Goal: Information Seeking & Learning: Learn about a topic

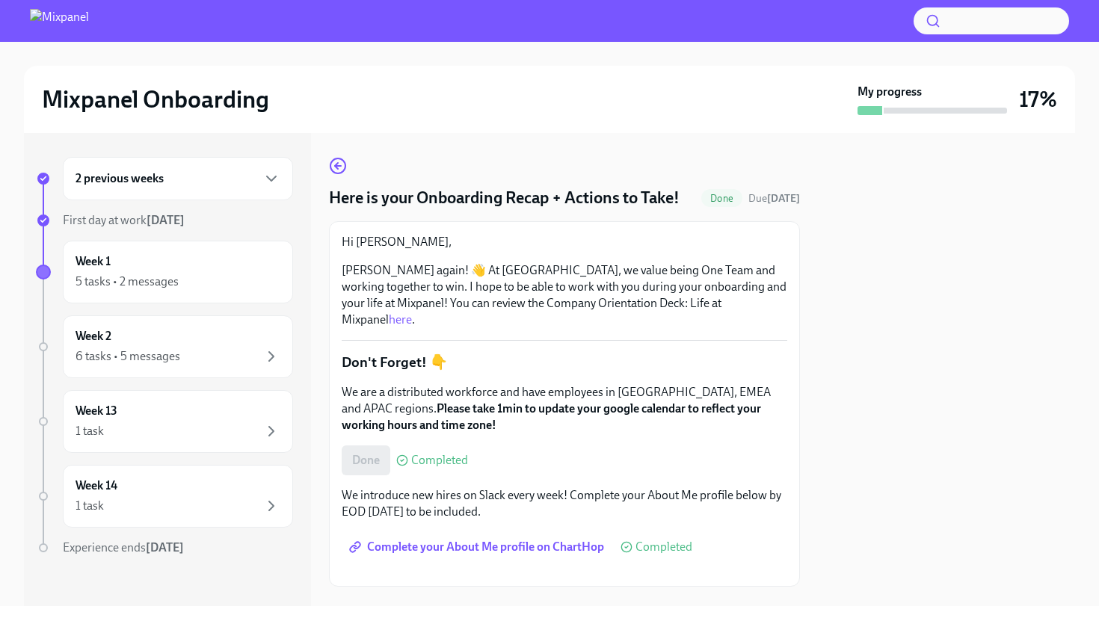
click at [849, 355] on div at bounding box center [946, 369] width 257 height 473
click at [175, 288] on div "5 tasks • 2 messages" at bounding box center [127, 282] width 103 height 16
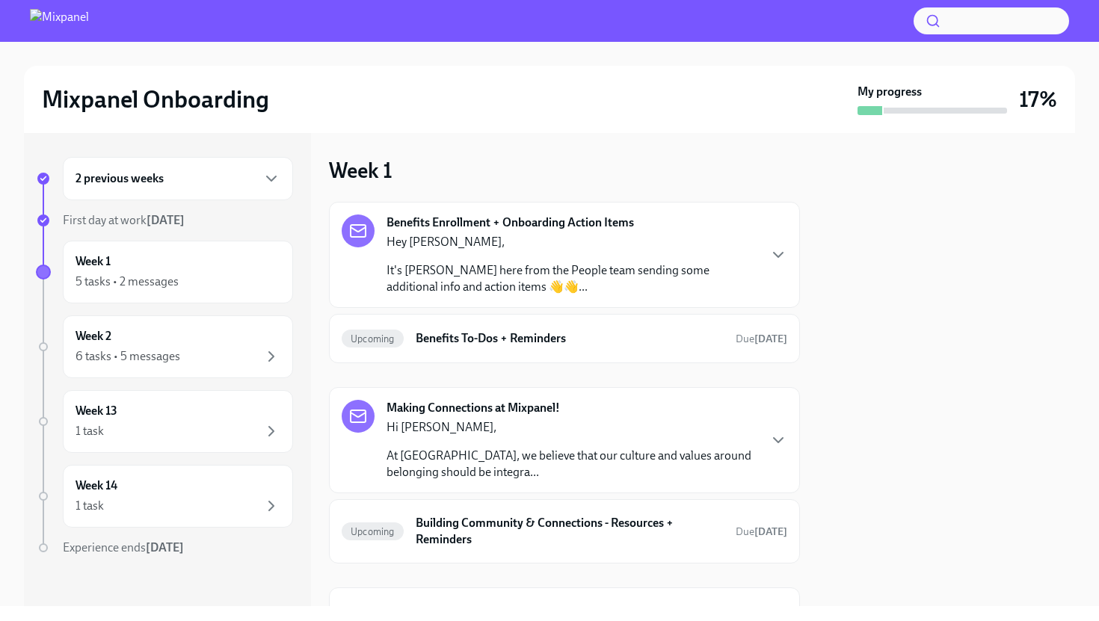
click at [624, 275] on p "It's [PERSON_NAME] here from the People team sending some additional info and a…" at bounding box center [572, 278] width 371 height 33
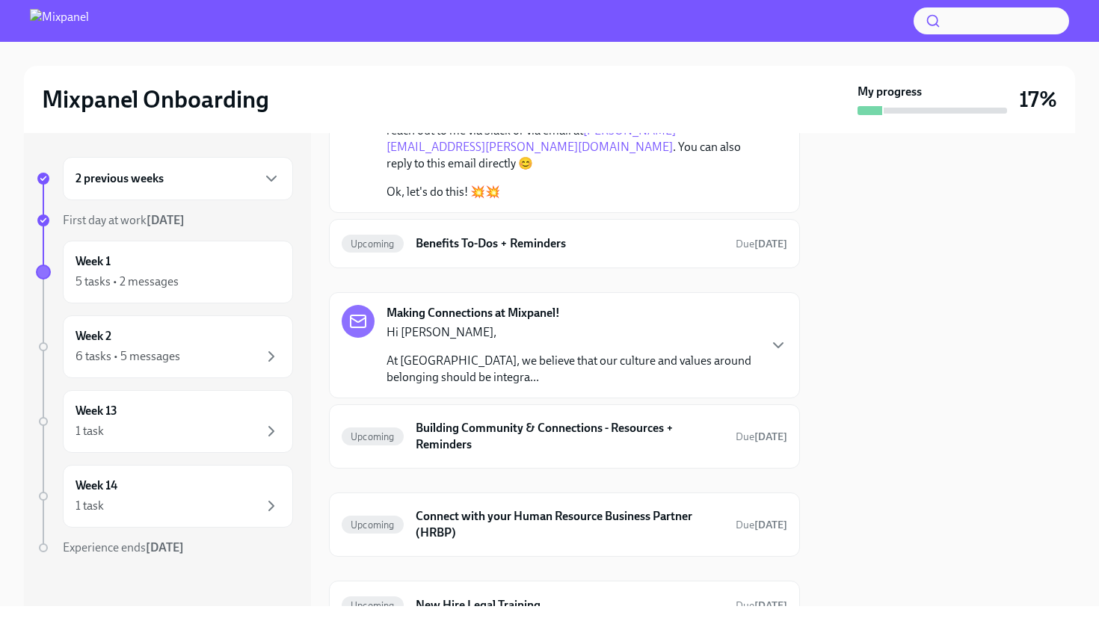
scroll to position [281, 0]
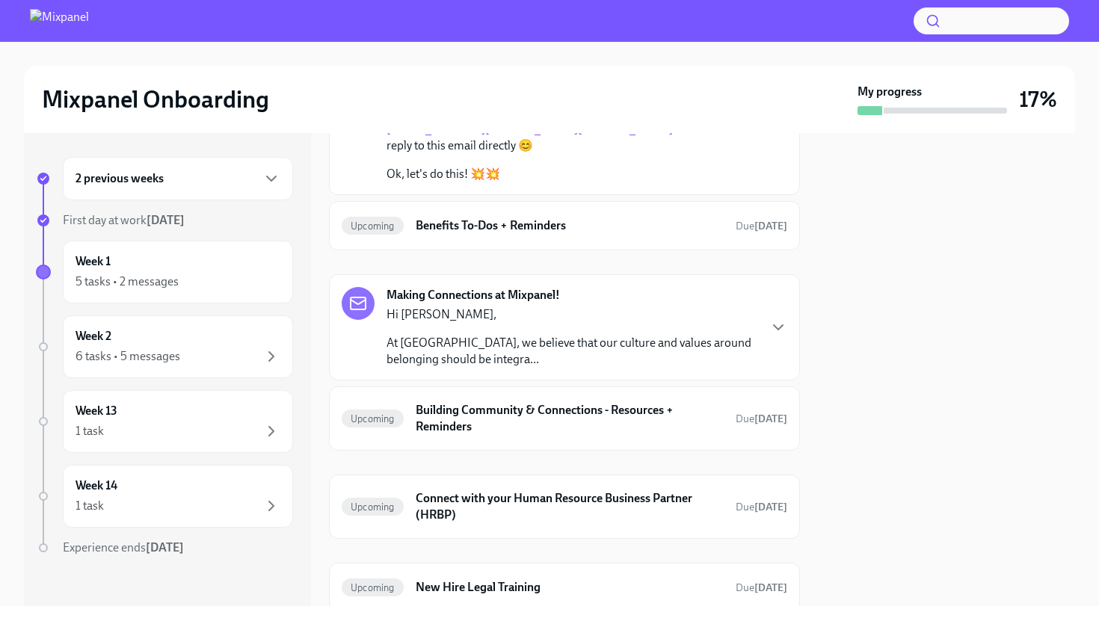
click at [590, 335] on p "At [GEOGRAPHIC_DATA], we believe that our culture and values around belonging s…" at bounding box center [572, 351] width 371 height 33
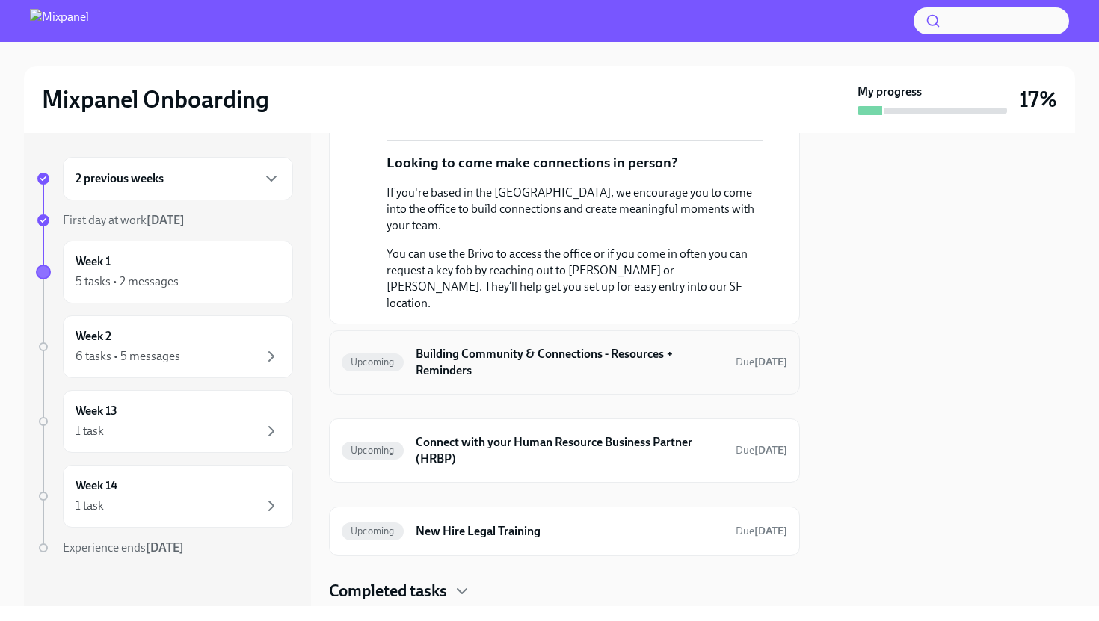
scroll to position [638, 0]
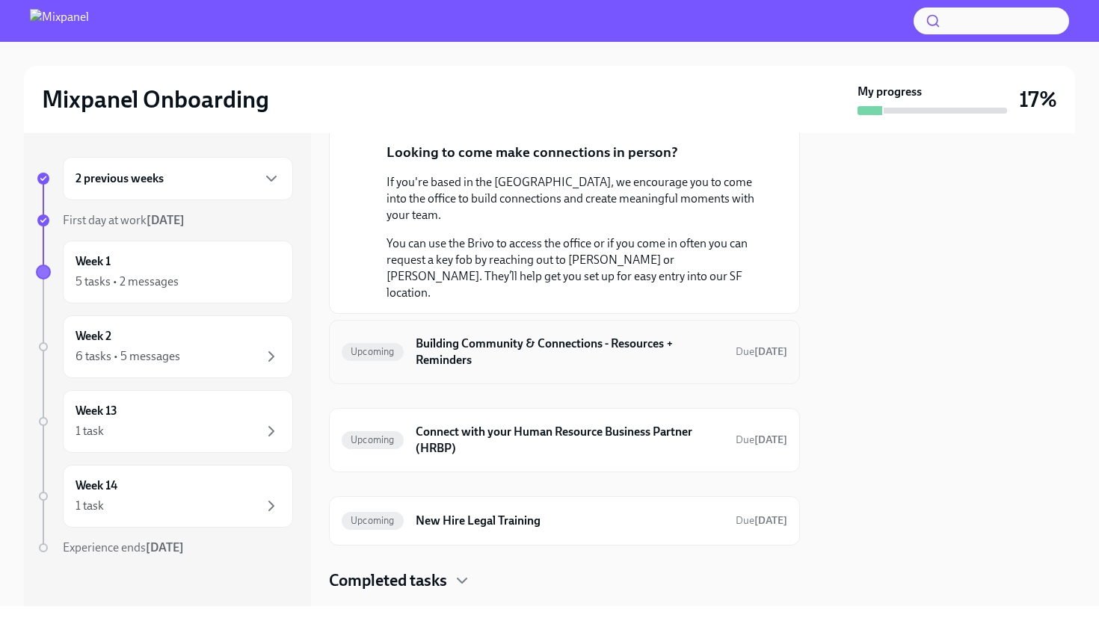
click at [578, 336] on h6 "Building Community & Connections - Resources + Reminders" at bounding box center [570, 352] width 308 height 33
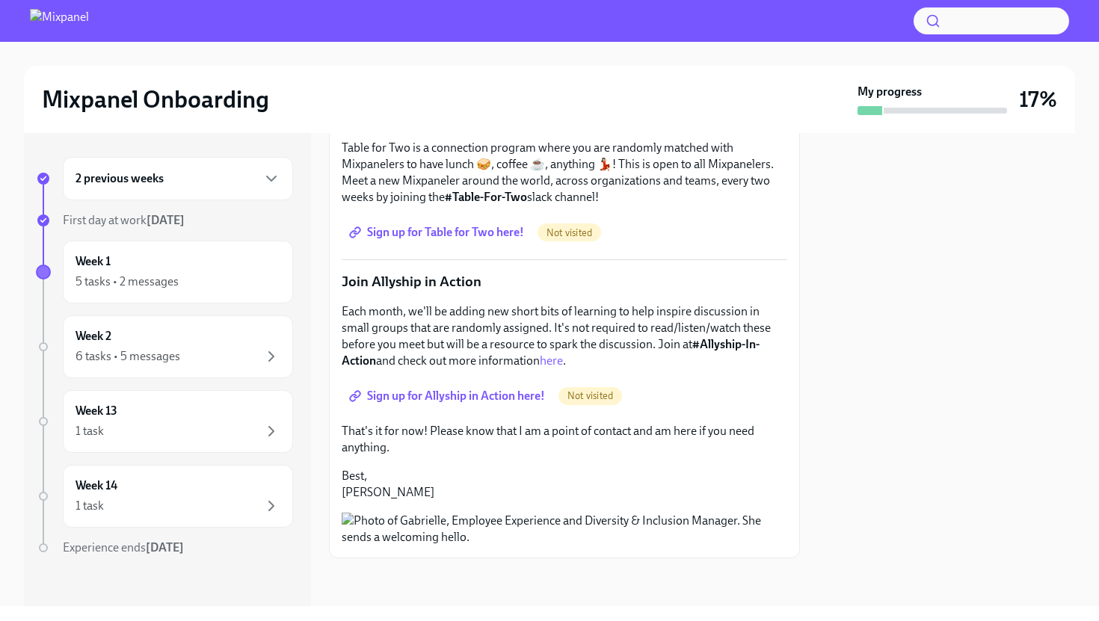
scroll to position [977, 0]
click at [467, 304] on p "Each month, we'll be adding new short bits of learning to help inspire discussi…" at bounding box center [565, 337] width 446 height 66
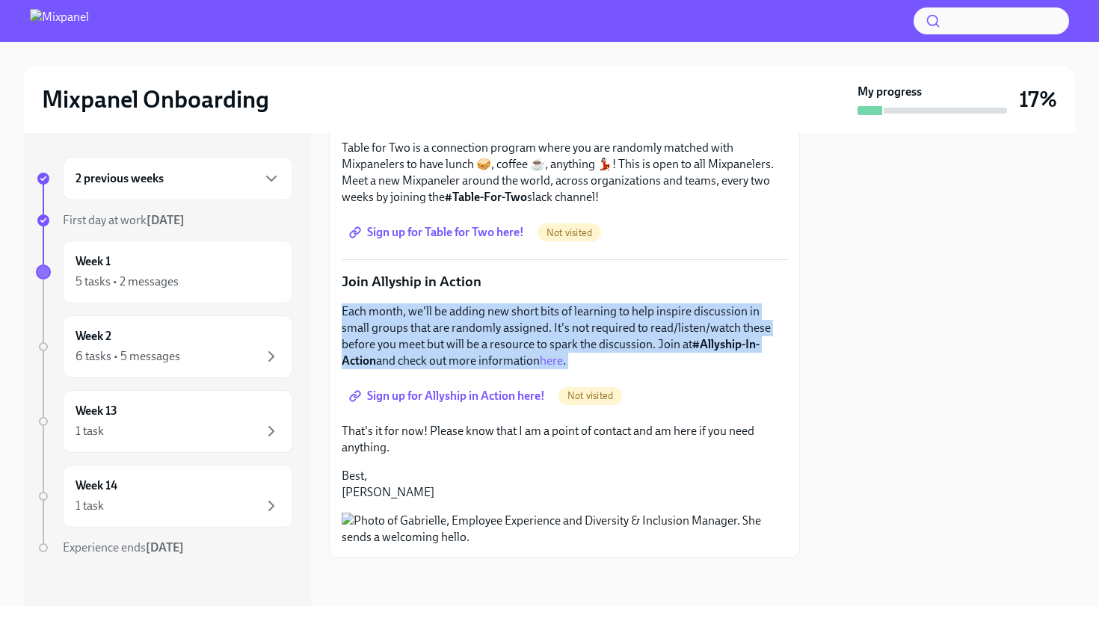
click at [467, 304] on p "Each month, we'll be adding new short bits of learning to help inspire discussi…" at bounding box center [565, 337] width 446 height 66
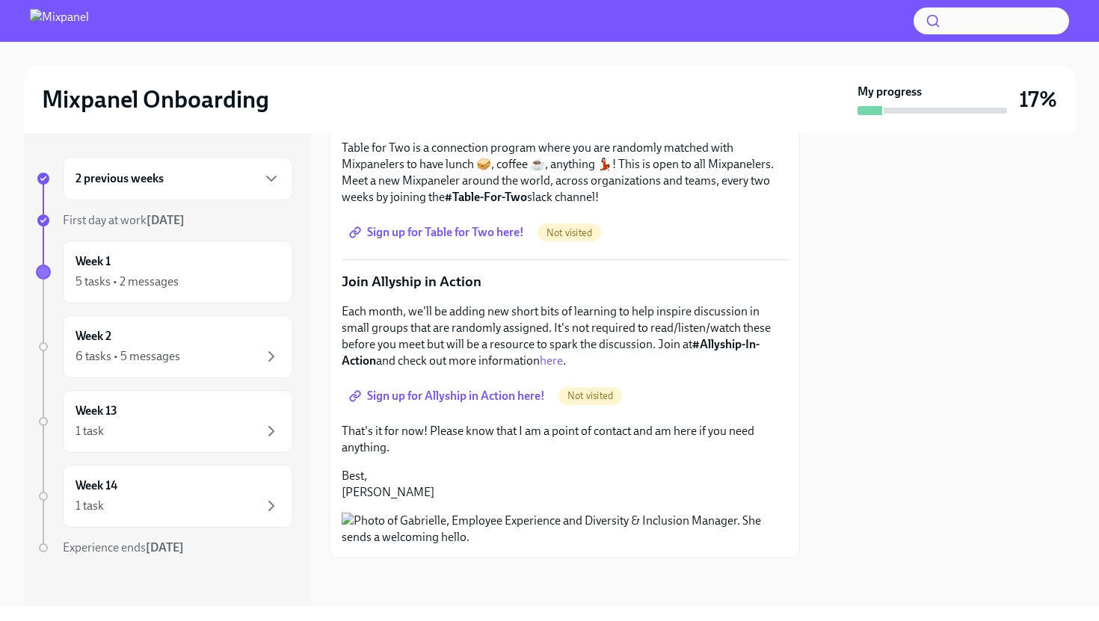
click at [467, 304] on p "Each month, we'll be adding new short bits of learning to help inspire discussi…" at bounding box center [565, 337] width 446 height 66
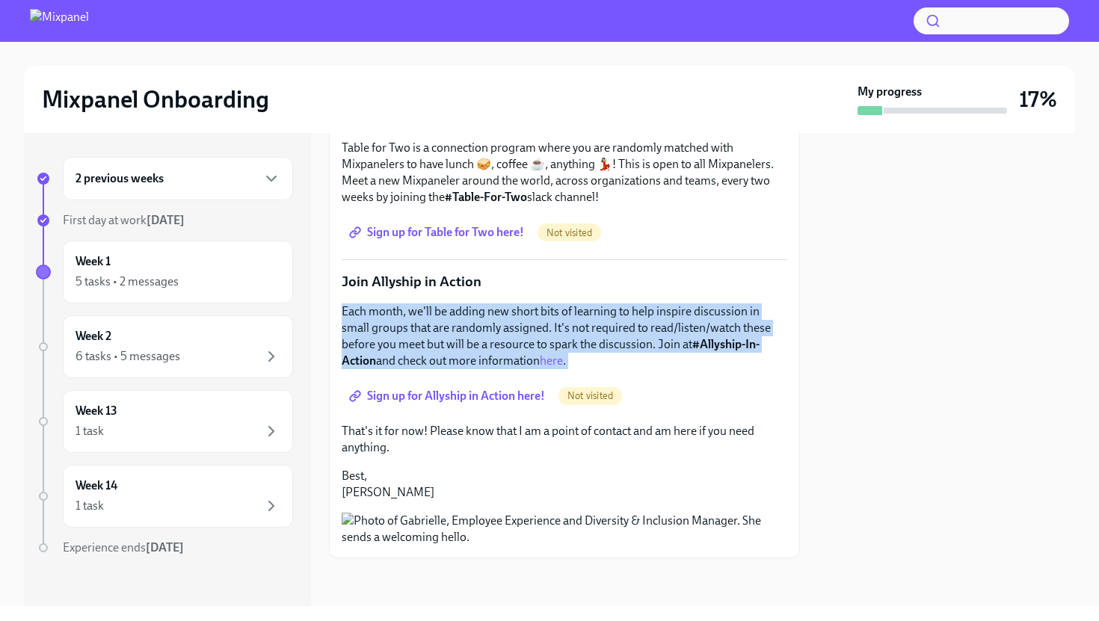
click at [467, 304] on p "Each month, we'll be adding new short bits of learning to help inspire discussi…" at bounding box center [565, 337] width 446 height 66
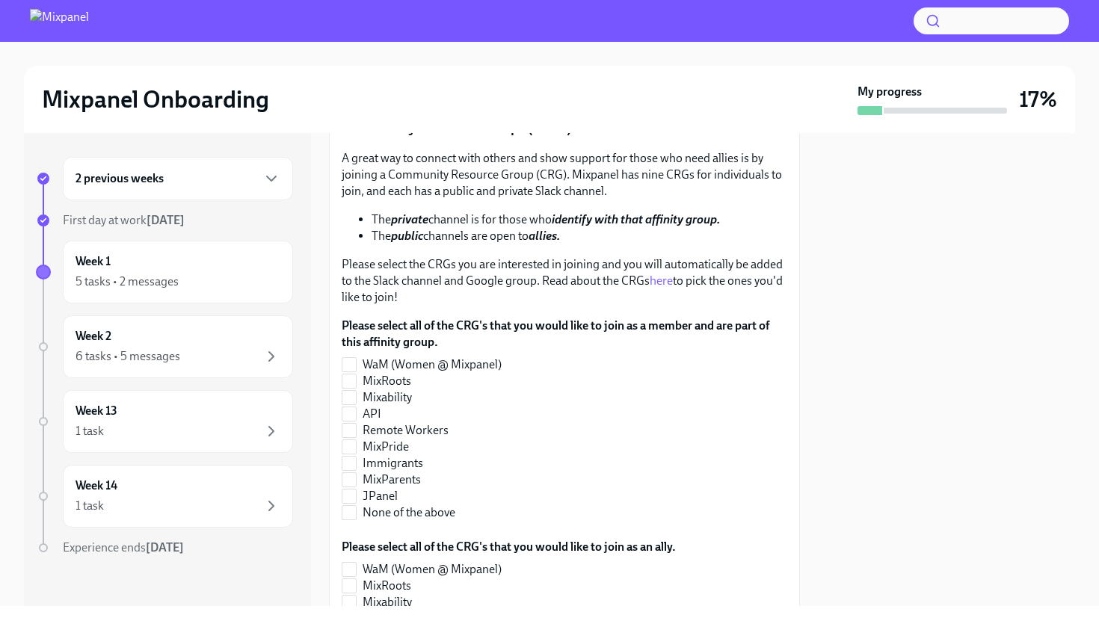
scroll to position [313, 0]
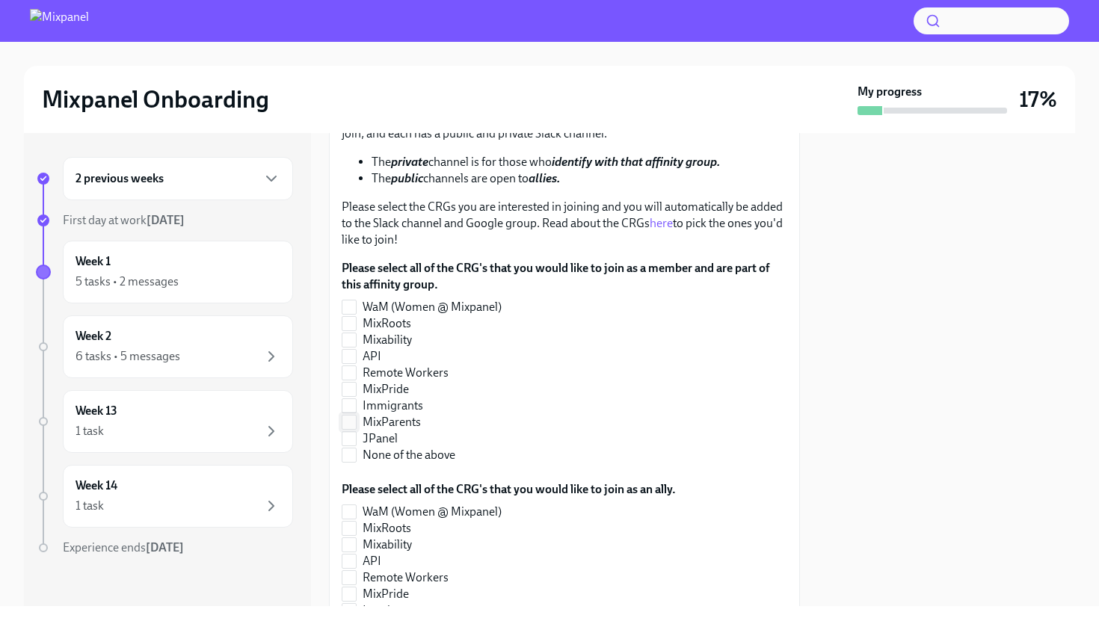
click at [353, 426] on input "MixParents" at bounding box center [348, 422] width 13 height 13
checkbox input "true"
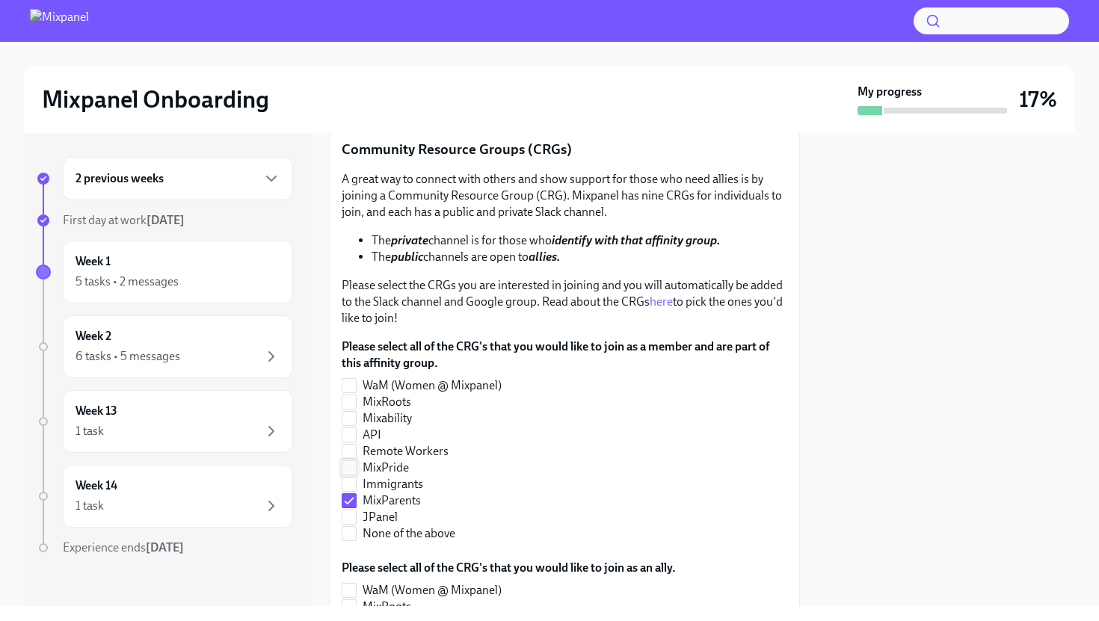
scroll to position [233, 0]
click at [666, 302] on link "here" at bounding box center [661, 303] width 23 height 14
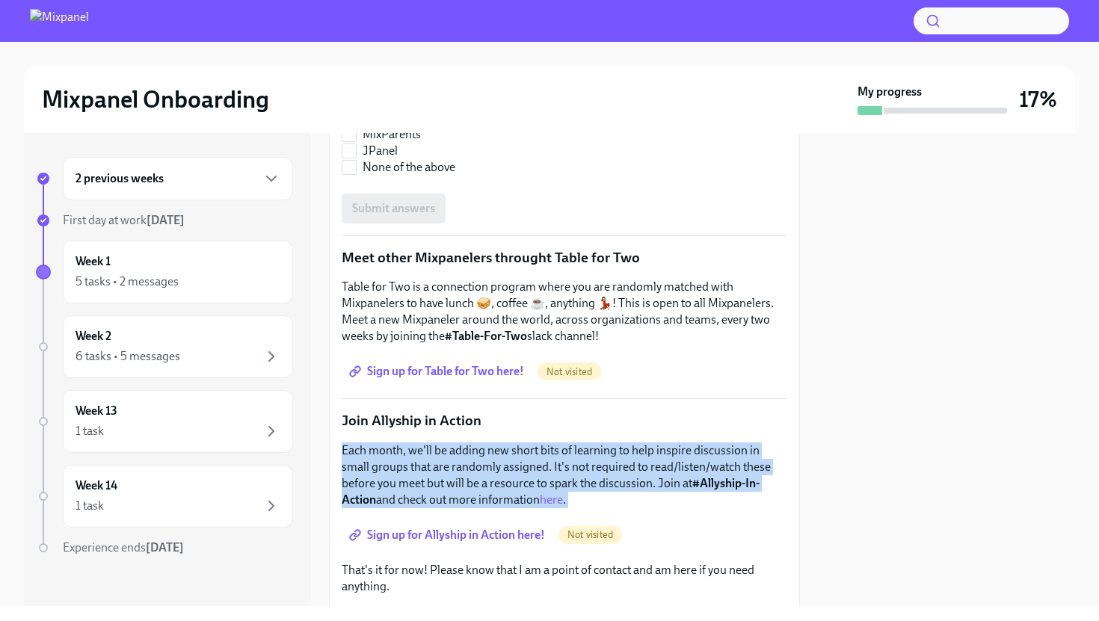
scroll to position [804, 0]
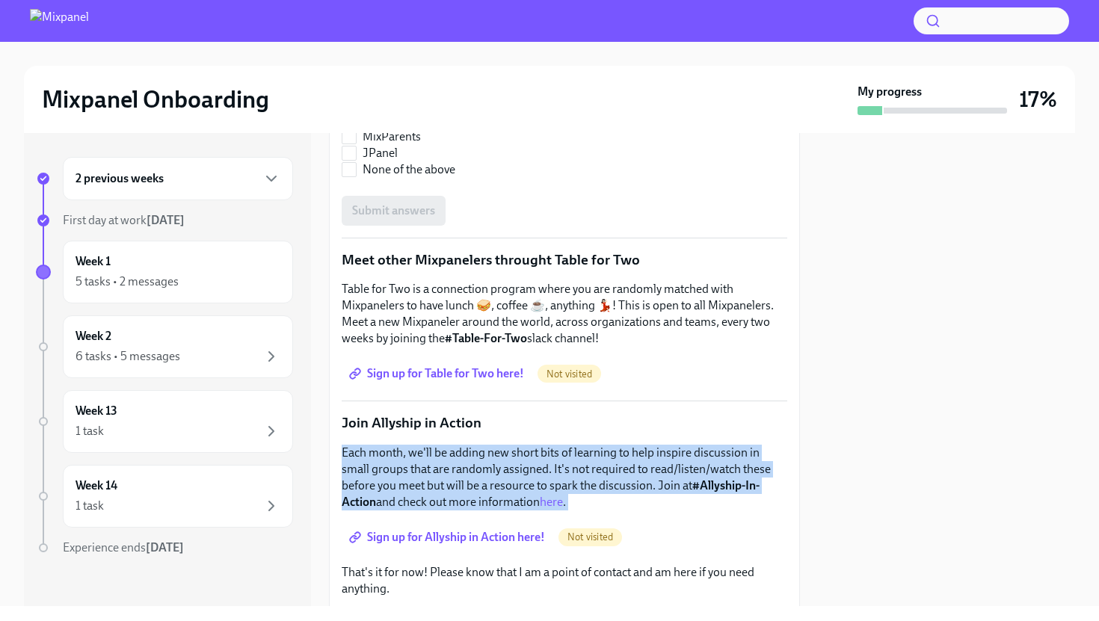
click at [458, 381] on span "Sign up for Table for Two here!" at bounding box center [438, 373] width 172 height 15
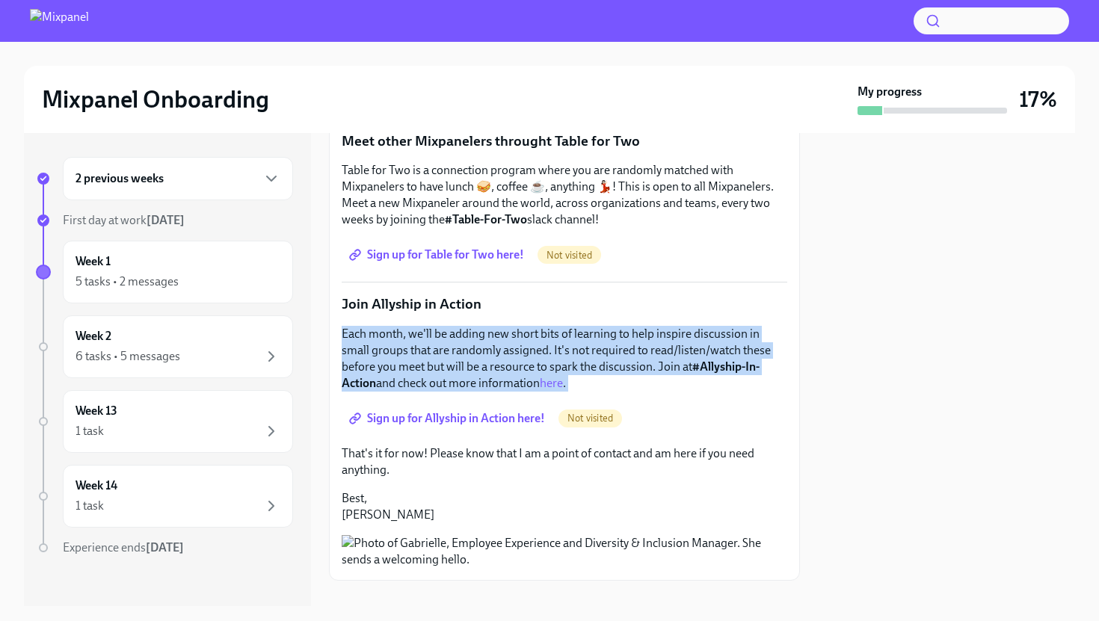
scroll to position [927, 0]
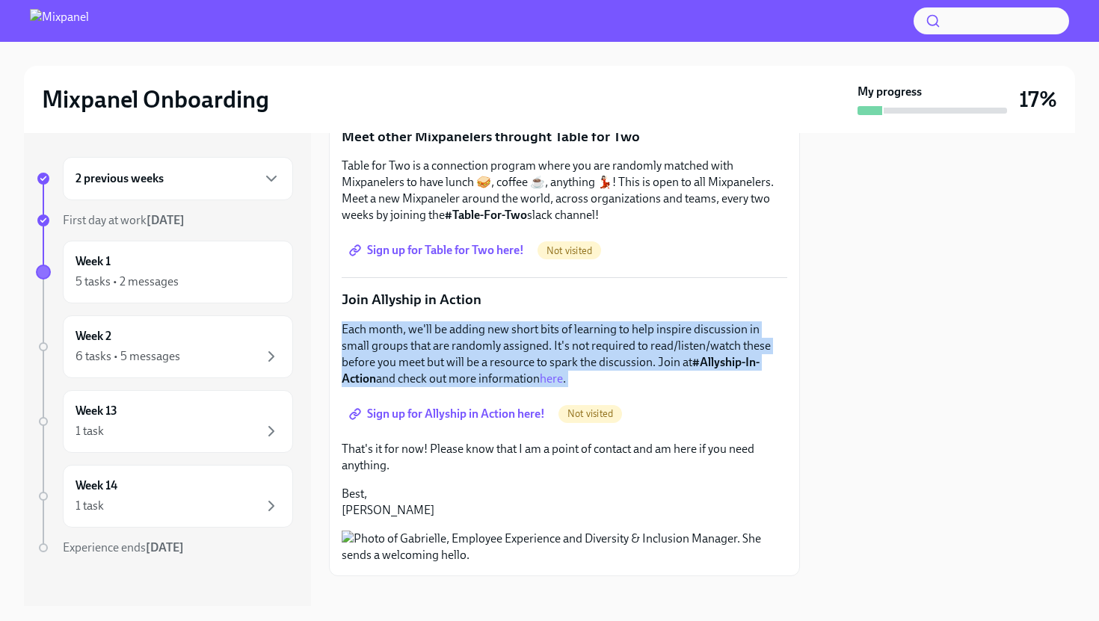
click at [478, 357] on p "Each month, we'll be adding new short bits of learning to help inspire discussi…" at bounding box center [565, 355] width 446 height 66
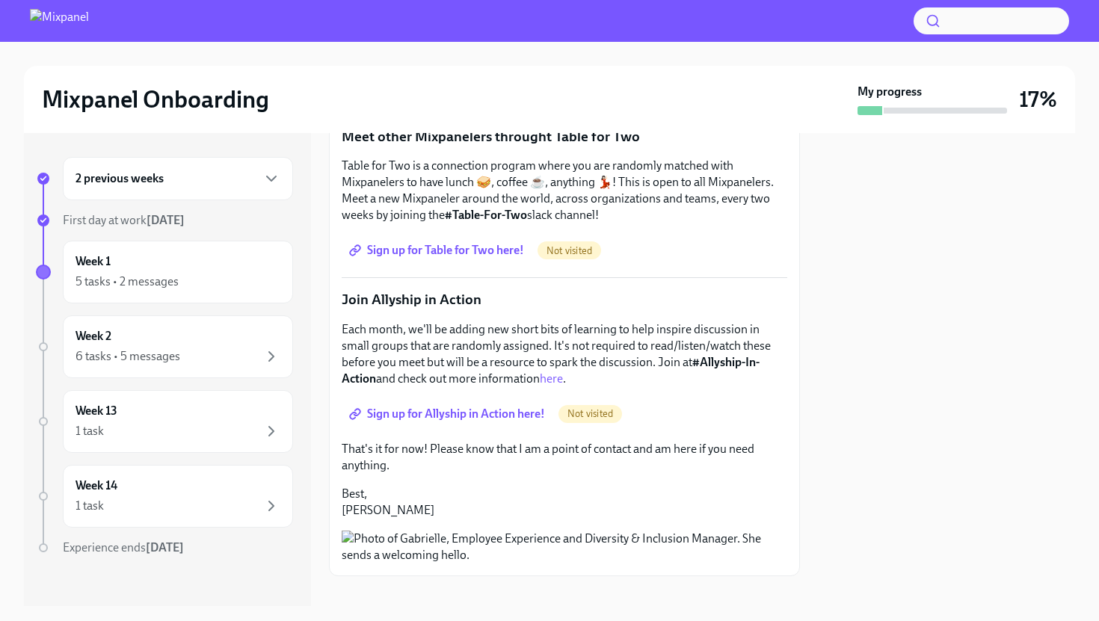
click at [467, 412] on span "Sign up for Allyship in Action here!" at bounding box center [448, 414] width 193 height 15
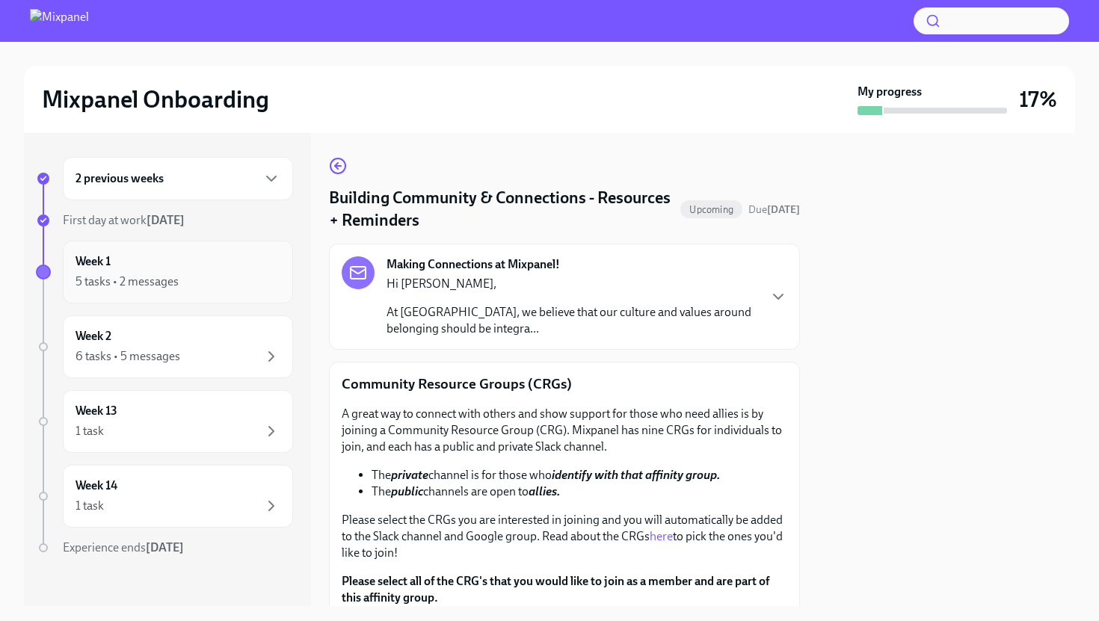
click at [179, 281] on div "5 tasks • 2 messages" at bounding box center [178, 282] width 205 height 18
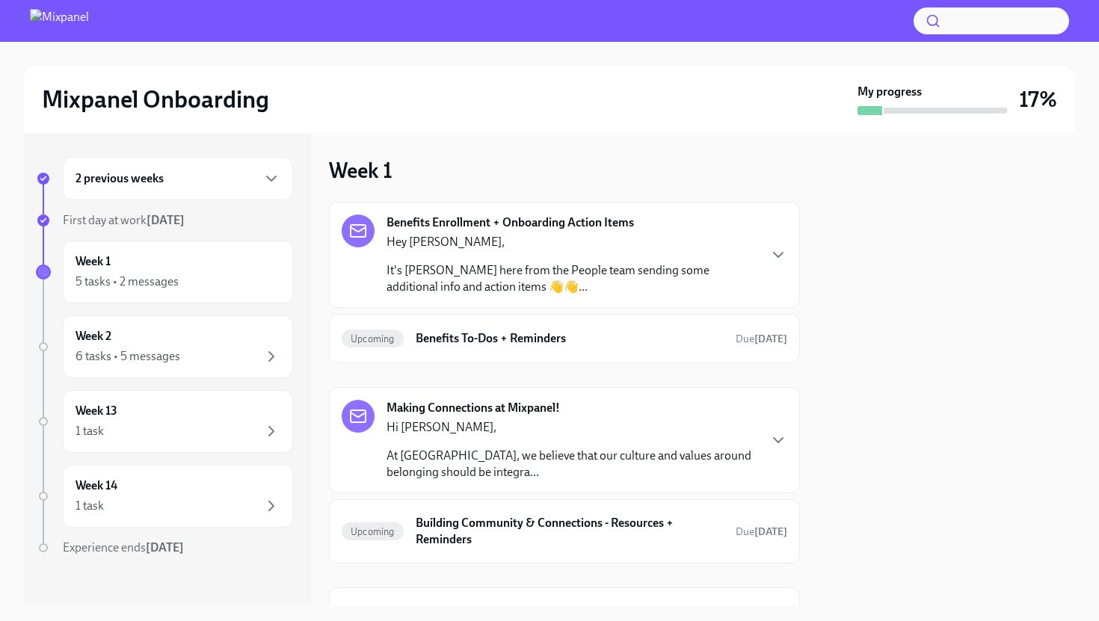
click at [539, 266] on p "It's [PERSON_NAME] here from the People team sending some additional info and a…" at bounding box center [572, 278] width 371 height 33
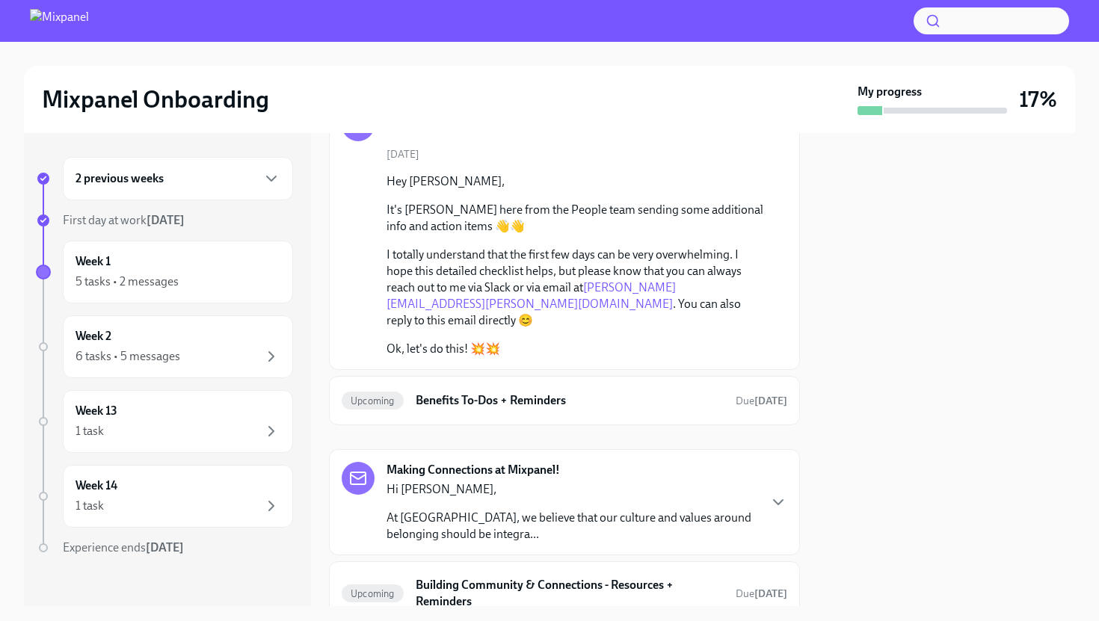
scroll to position [143, 0]
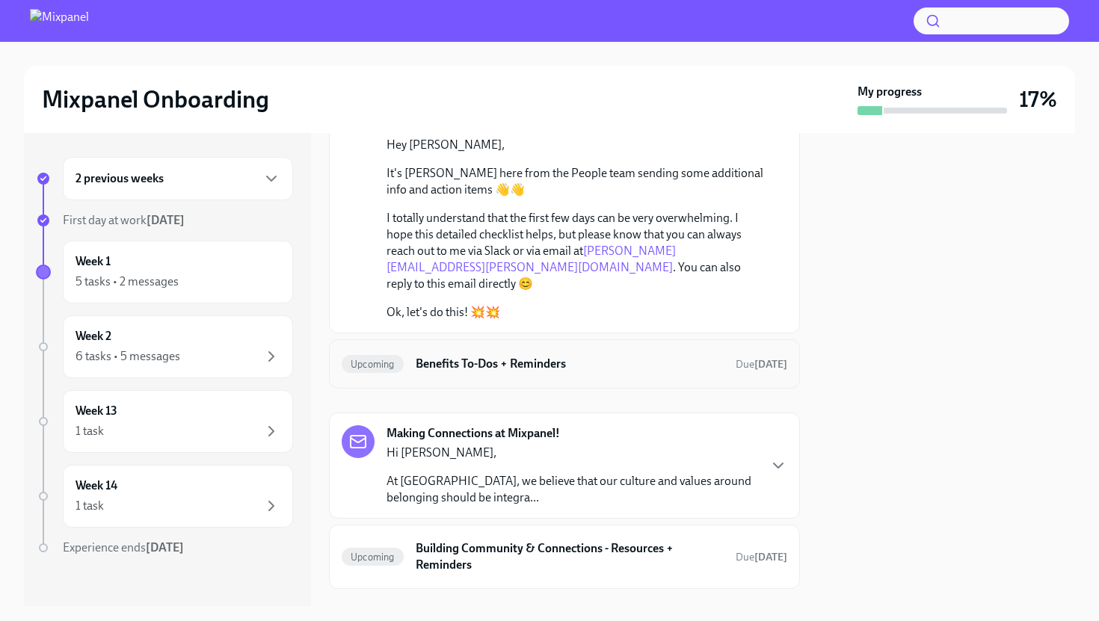
click at [513, 356] on h6 "Benefits To-Dos + Reminders" at bounding box center [570, 364] width 308 height 16
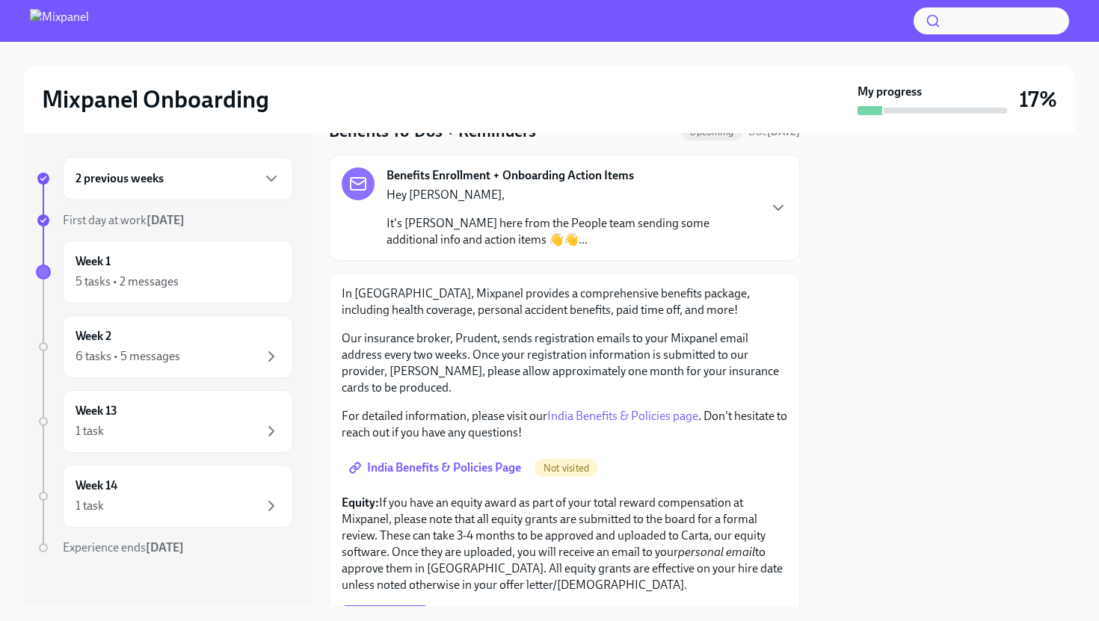
scroll to position [87, 0]
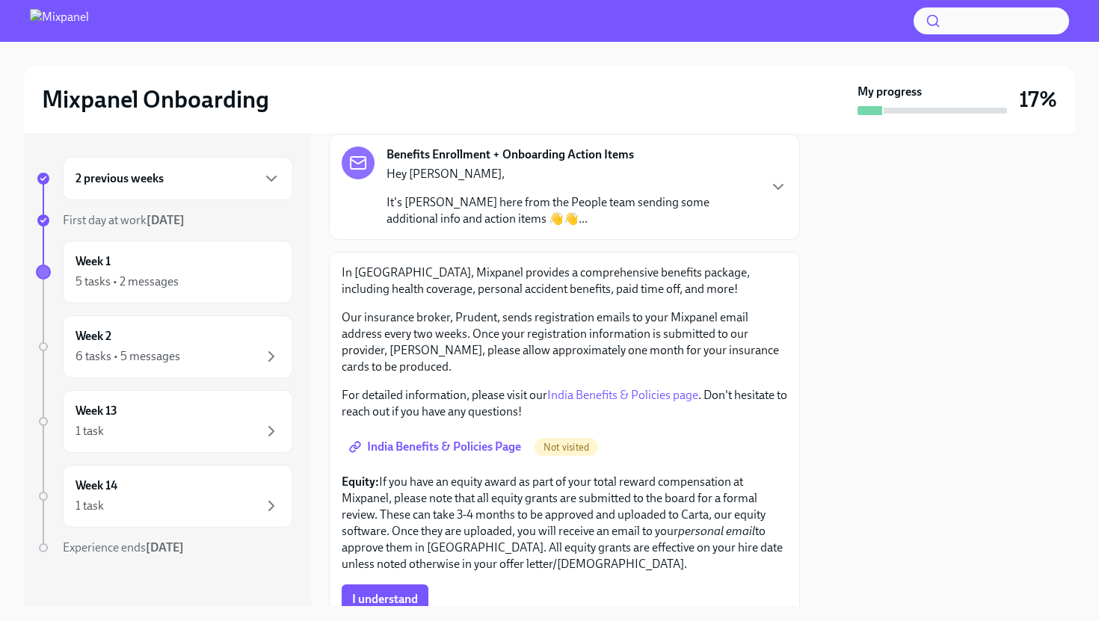
click at [500, 440] on span "India Benefits & Policies Page" at bounding box center [436, 447] width 169 height 15
click at [607, 388] on link "India Benefits & Policies page" at bounding box center [622, 395] width 151 height 14
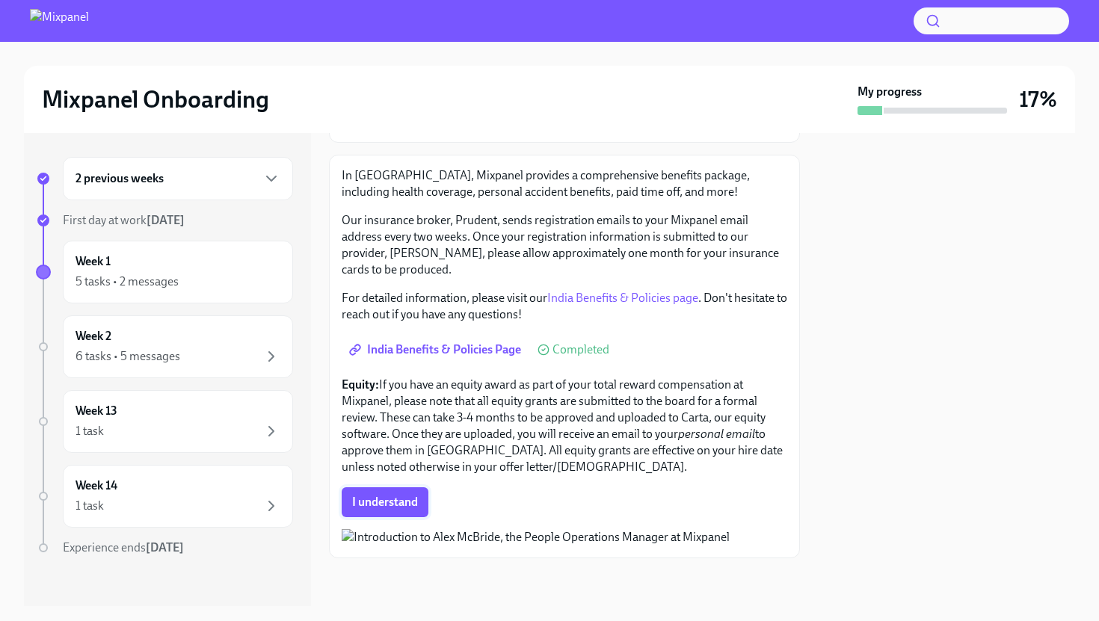
scroll to position [199, 0]
click at [394, 495] on span "I understand" at bounding box center [385, 502] width 66 height 15
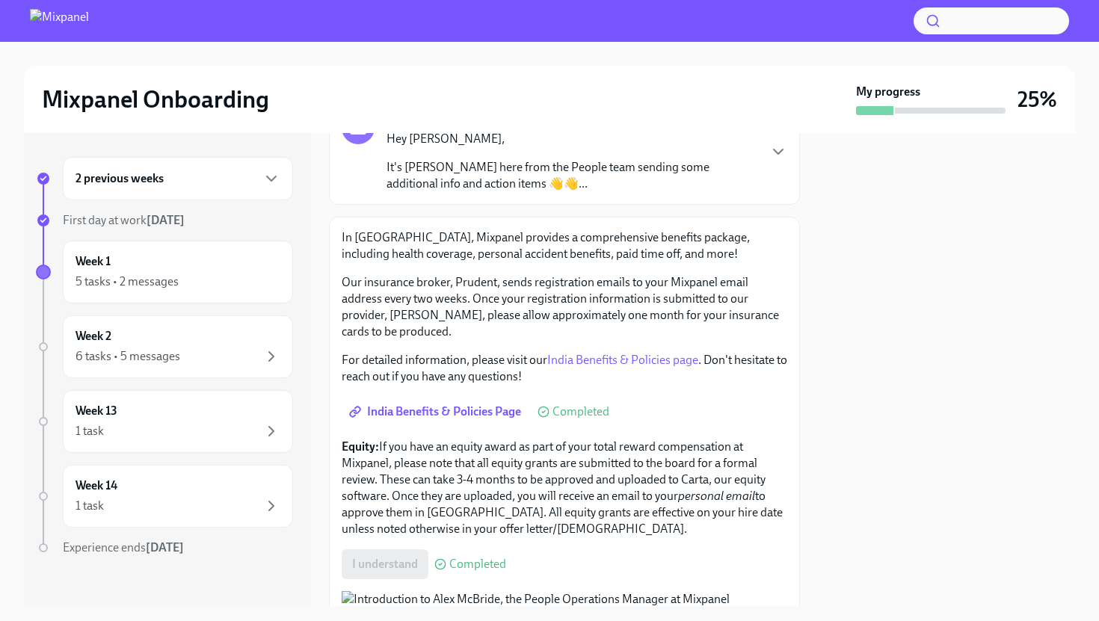
scroll to position [0, 0]
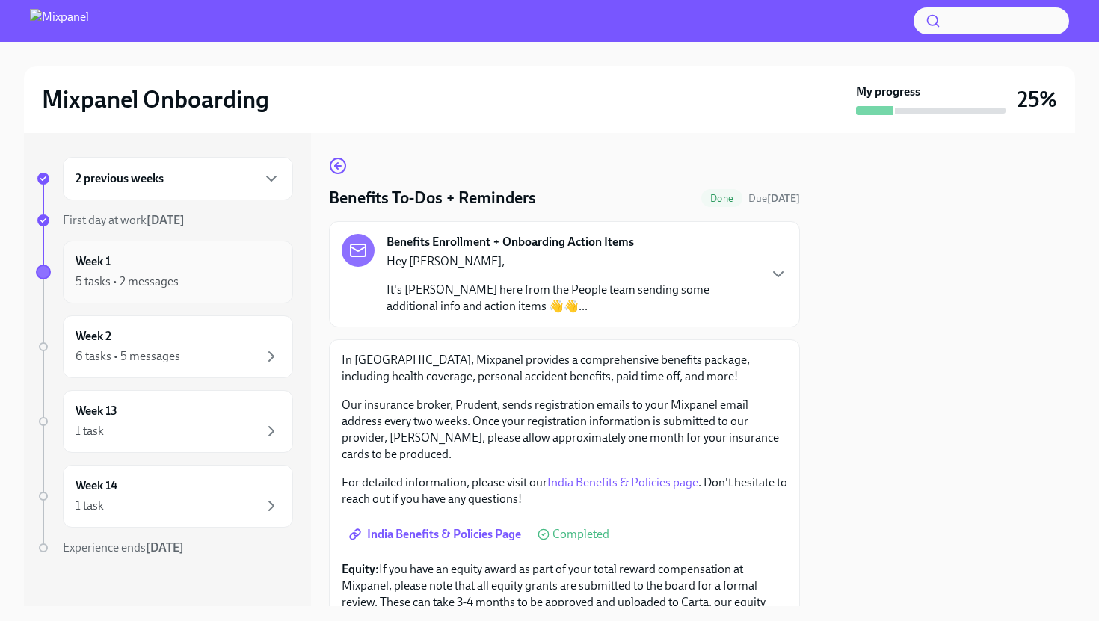
click at [191, 291] on div "Week 1 5 tasks • 2 messages" at bounding box center [178, 272] width 230 height 63
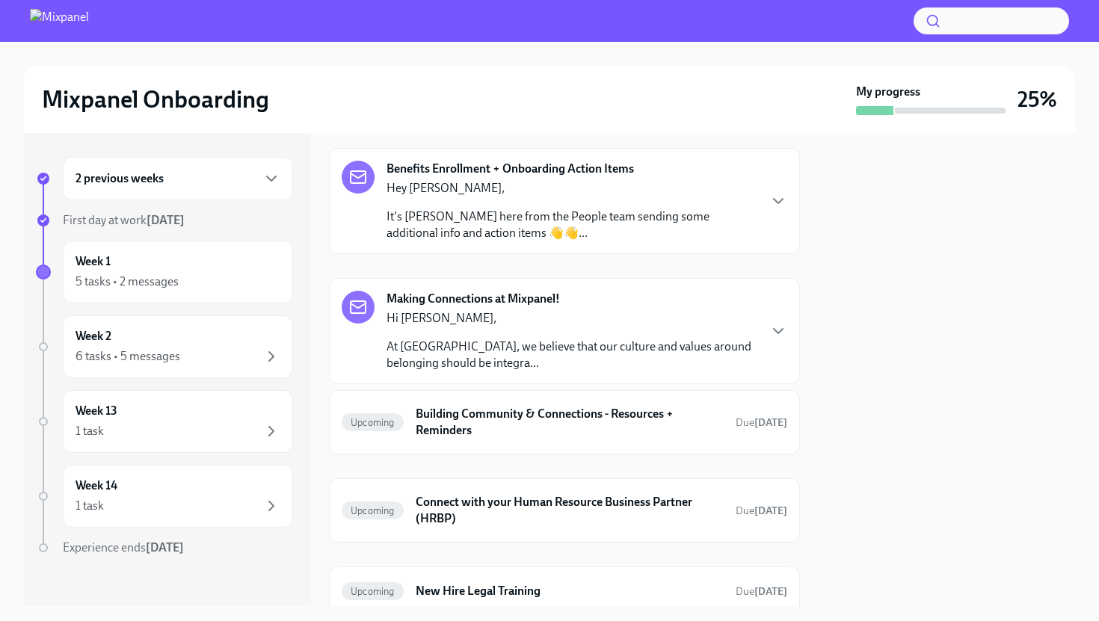
scroll to position [80, 0]
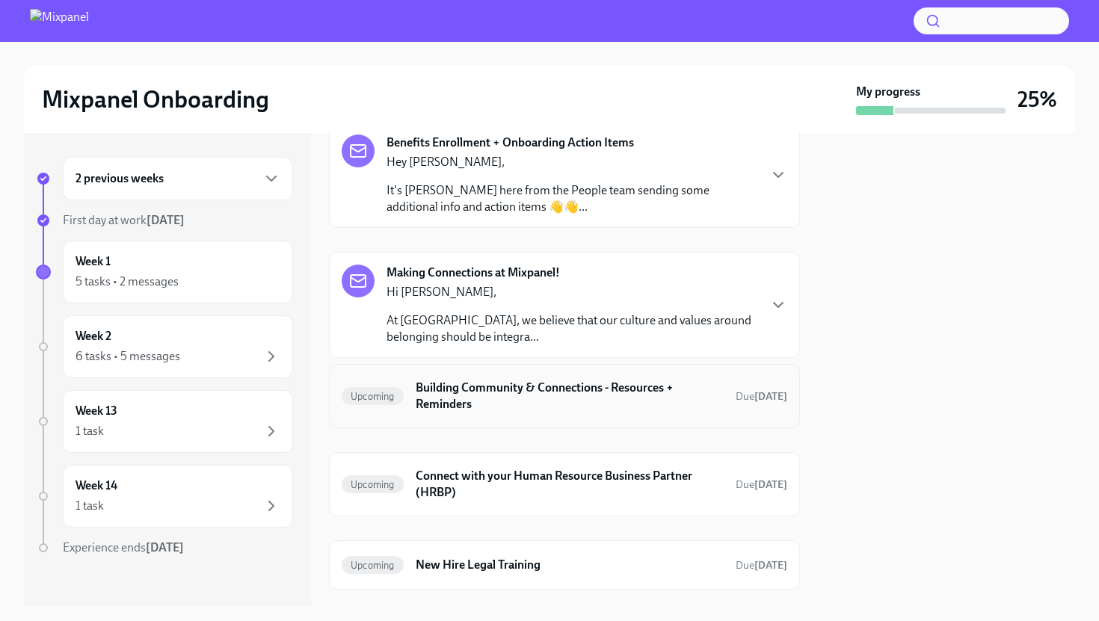
click at [500, 401] on h6 "Building Community & Connections - Resources + Reminders" at bounding box center [570, 396] width 308 height 33
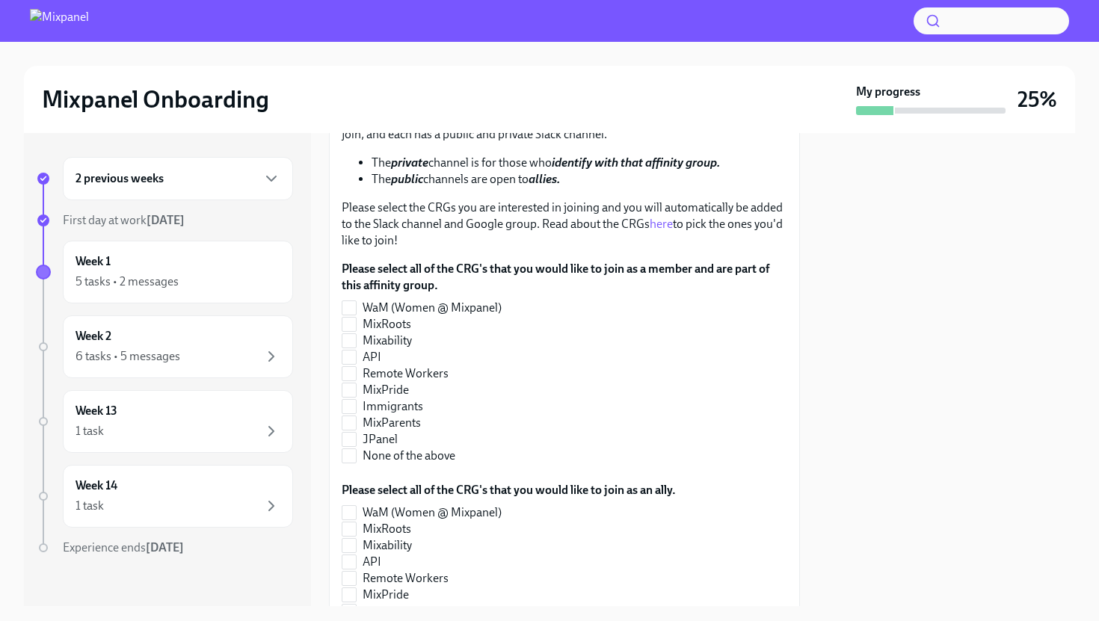
scroll to position [336, 0]
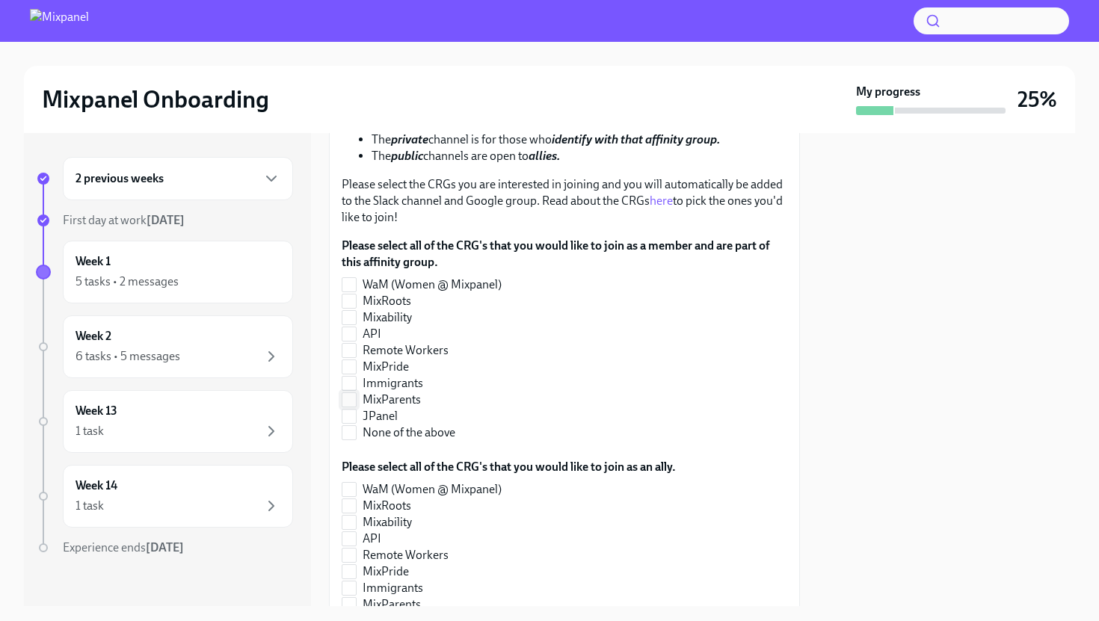
click at [355, 401] on input "MixParents" at bounding box center [348, 399] width 13 height 13
checkbox input "true"
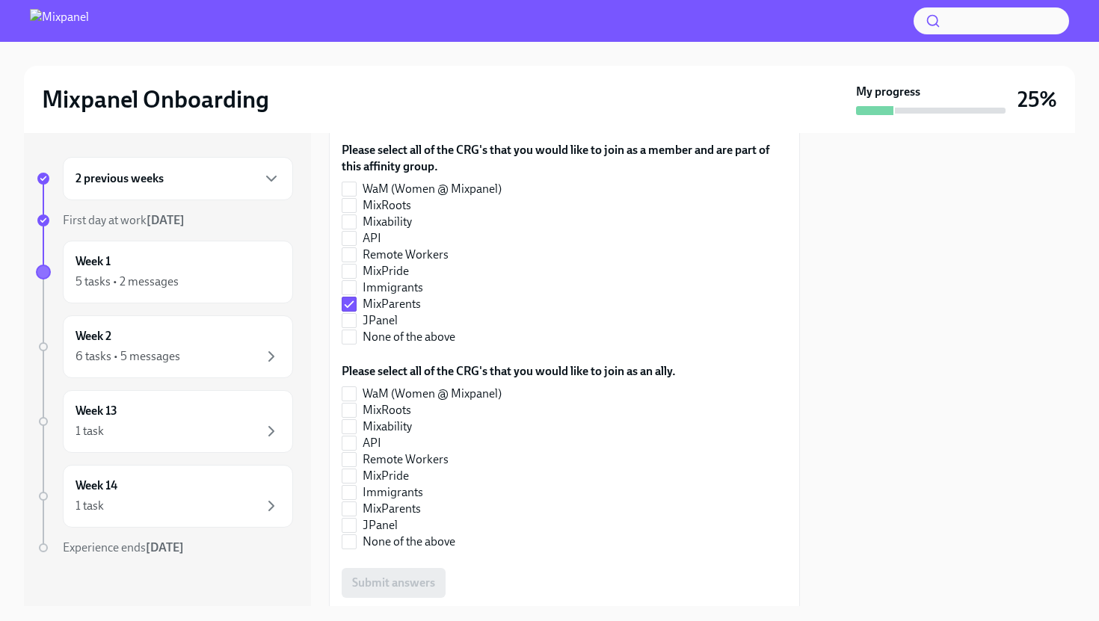
scroll to position [451, 0]
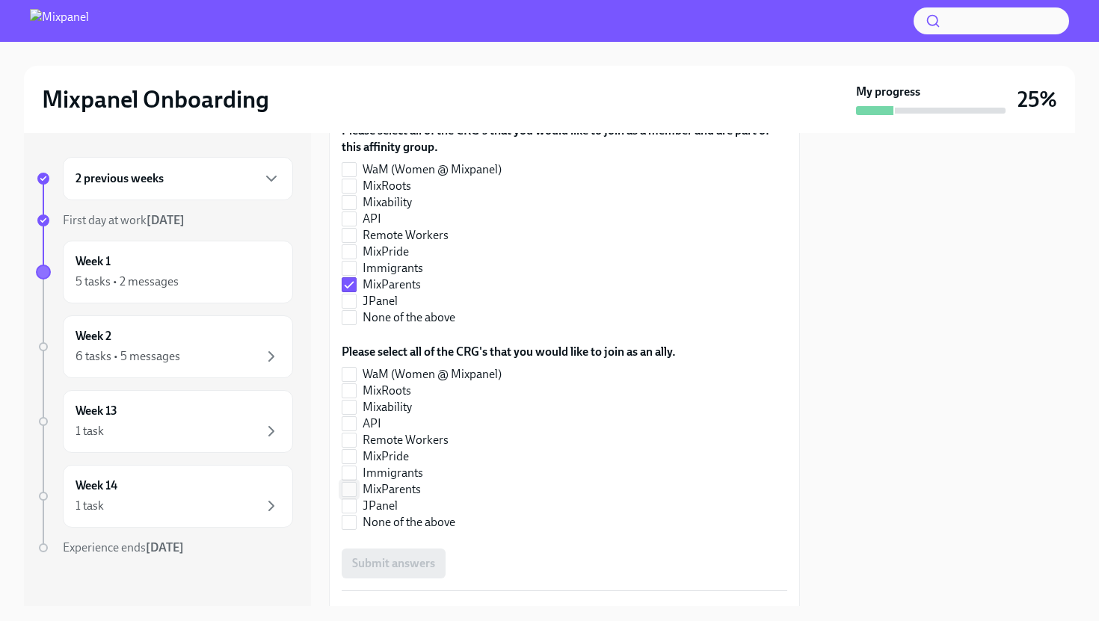
click at [354, 488] on input "MixParents" at bounding box center [348, 489] width 13 height 13
checkbox input "true"
click at [409, 573] on button "Submit answers" at bounding box center [394, 564] width 104 height 30
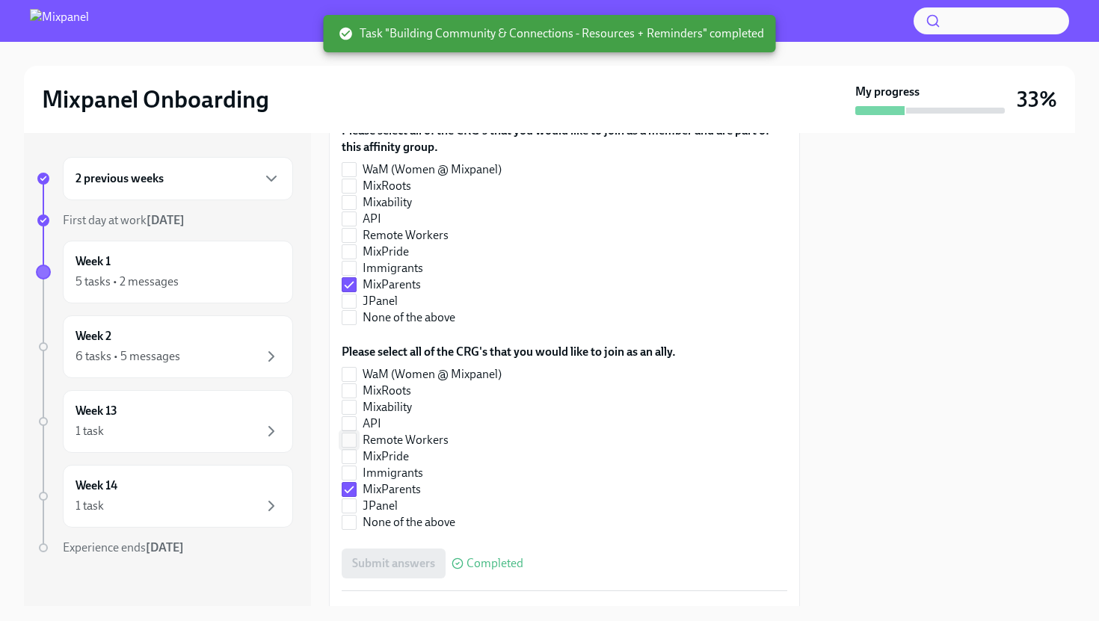
click at [351, 438] on input "Remote Workers" at bounding box center [348, 440] width 13 height 13
checkbox input "true"
click at [354, 498] on label "JPanel" at bounding box center [503, 506] width 322 height 16
click at [354, 499] on input "JPanel" at bounding box center [348, 505] width 13 height 13
checkbox input "true"
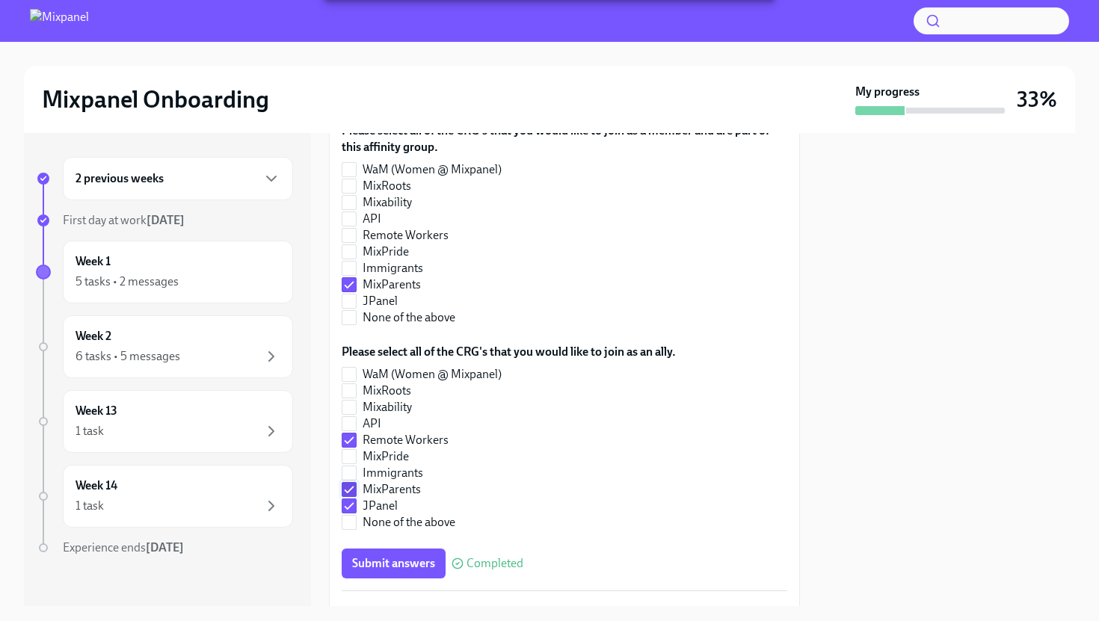
click at [351, 492] on input "MixParents" at bounding box center [348, 489] width 13 height 13
checkbox input "false"
click at [351, 511] on input "JPanel" at bounding box center [348, 505] width 13 height 13
checkbox input "false"
click at [366, 556] on span "Submit answers" at bounding box center [393, 563] width 83 height 15
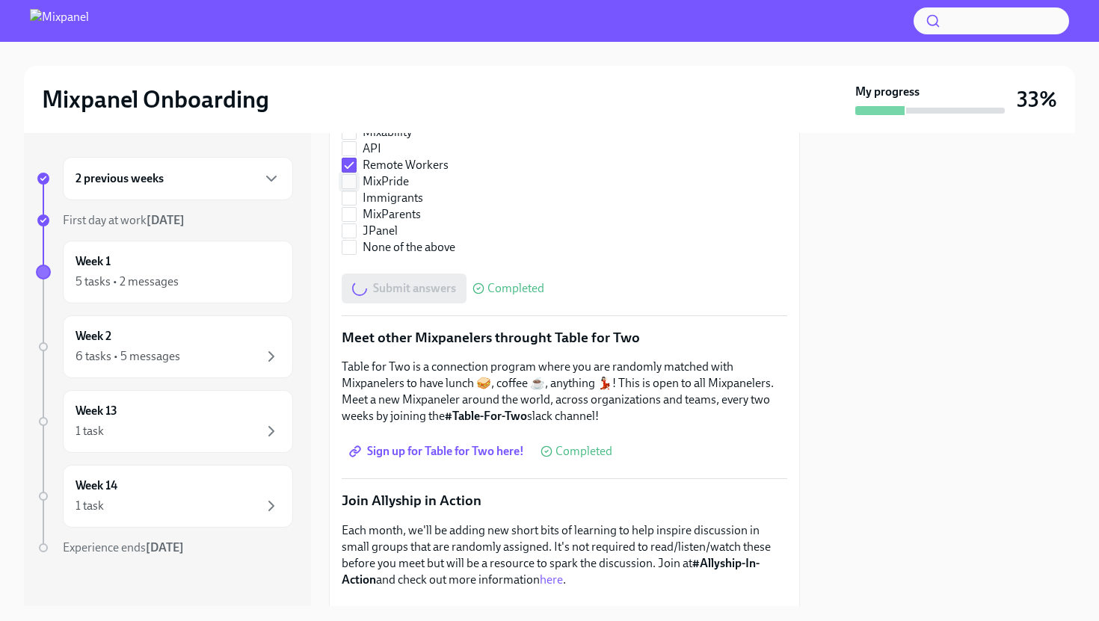
checkbox input "false"
checkbox input "true"
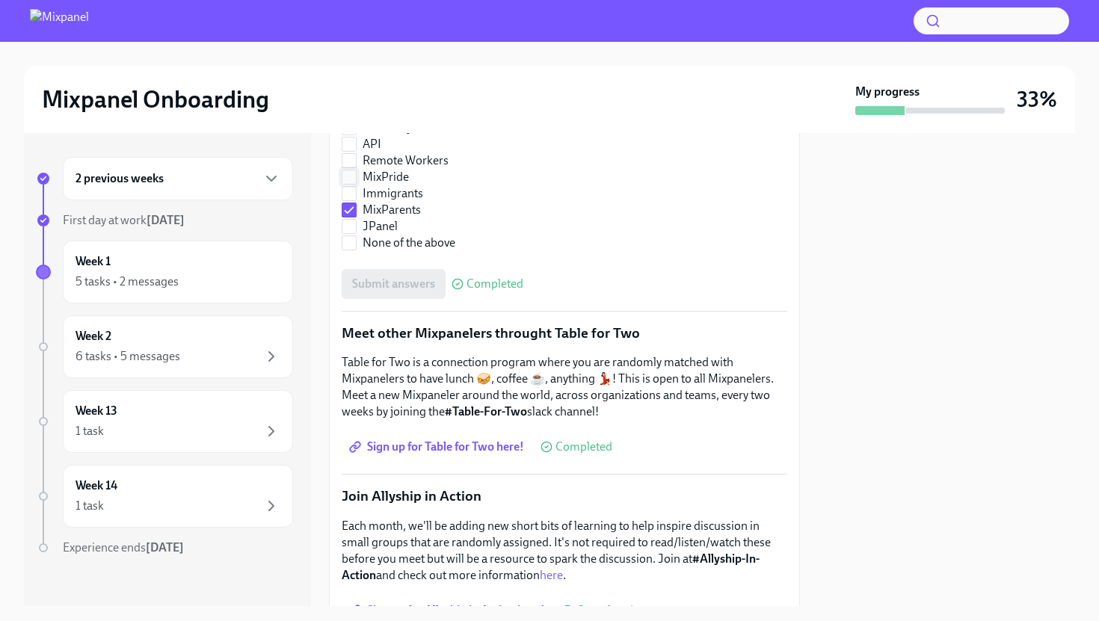
scroll to position [731, 0]
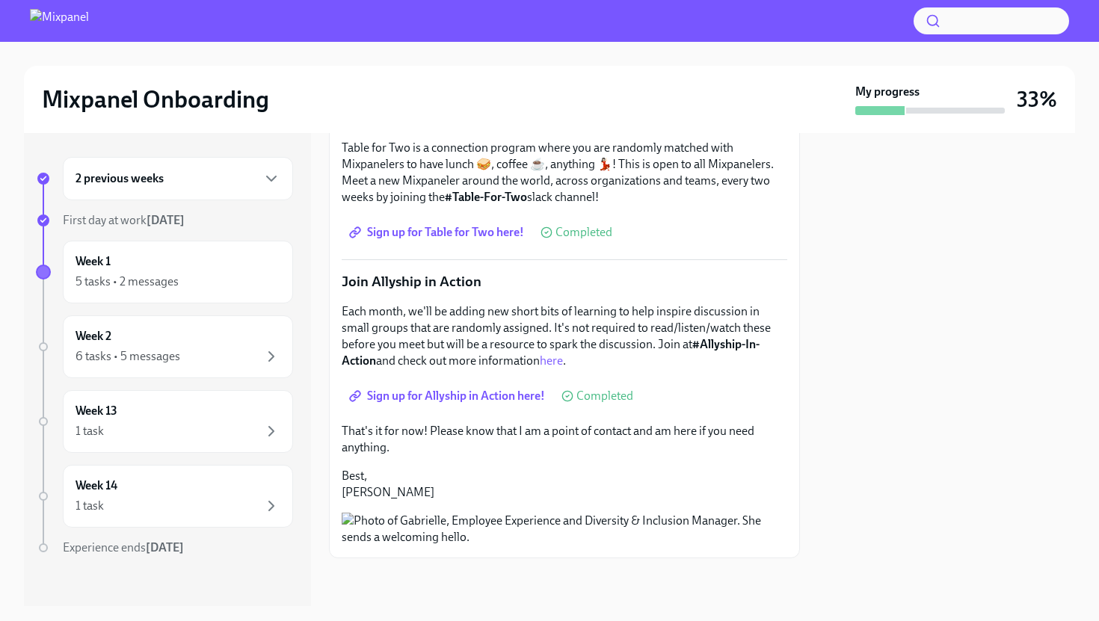
checkbox input "true"
checkbox input "false"
click at [254, 289] on div "5 tasks • 2 messages" at bounding box center [178, 282] width 205 height 18
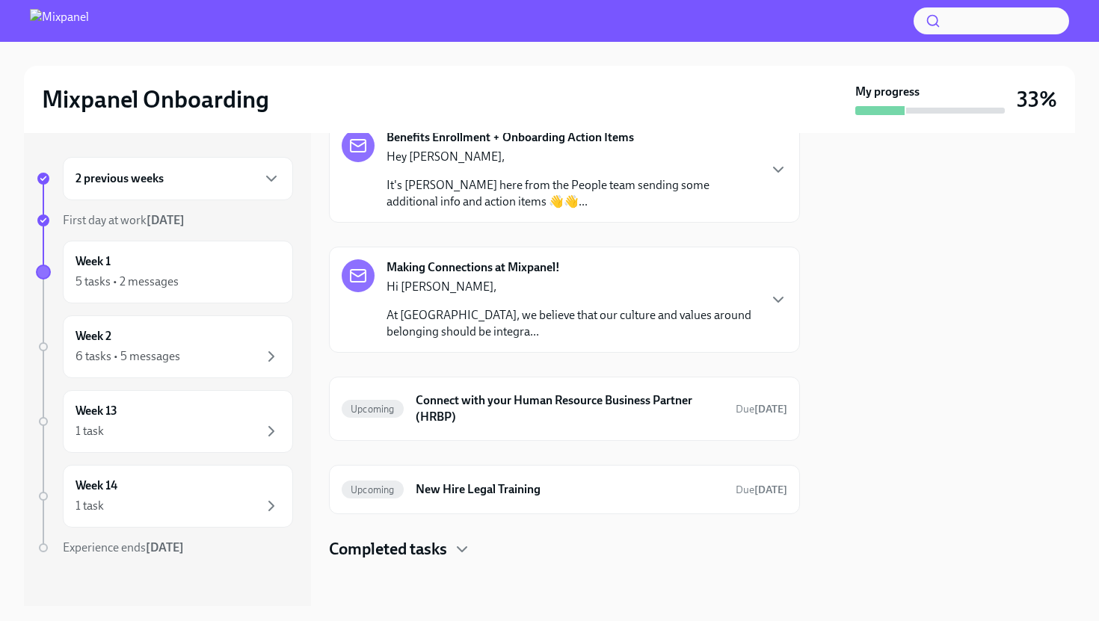
scroll to position [87, 0]
click at [503, 408] on h6 "Connect with your Human Resource Business Partner (HRBP)" at bounding box center [570, 407] width 308 height 33
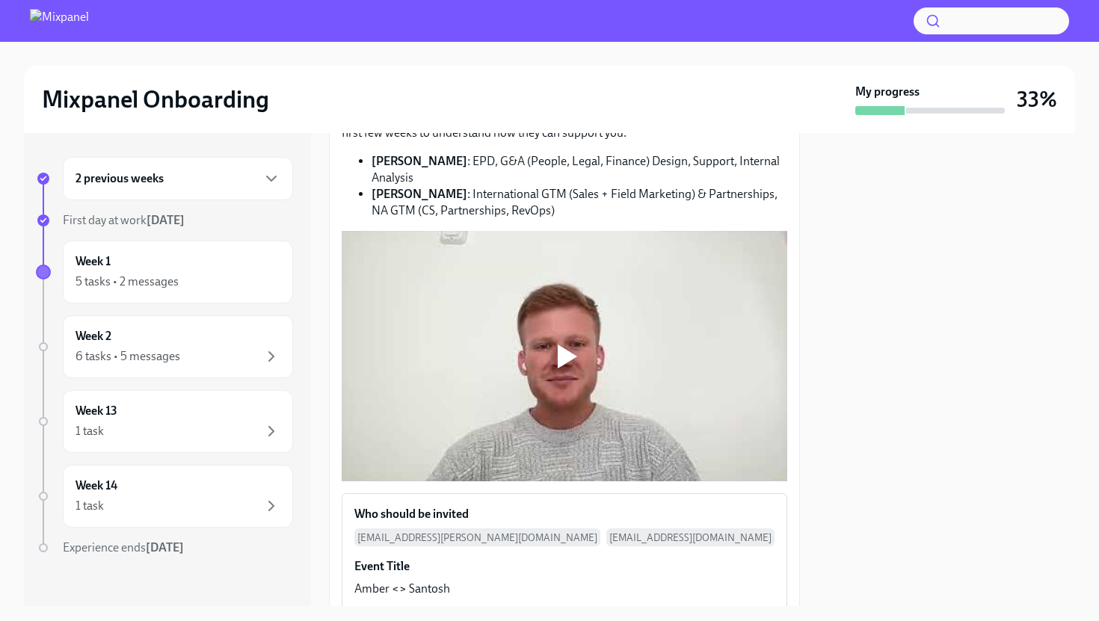
scroll to position [213, 0]
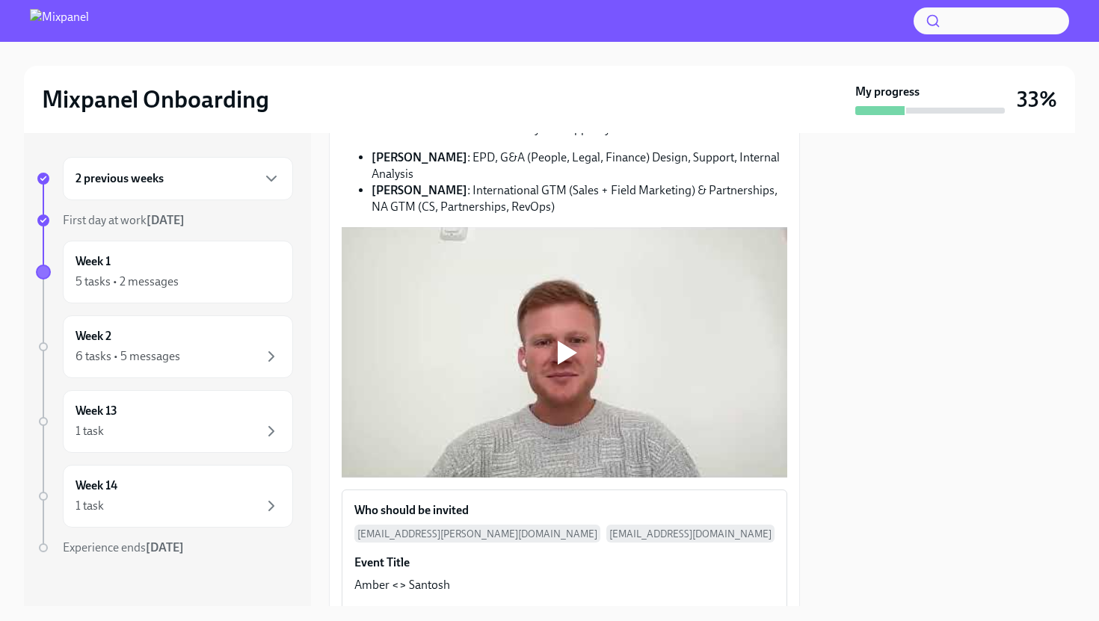
click at [560, 357] on div at bounding box center [567, 353] width 19 height 24
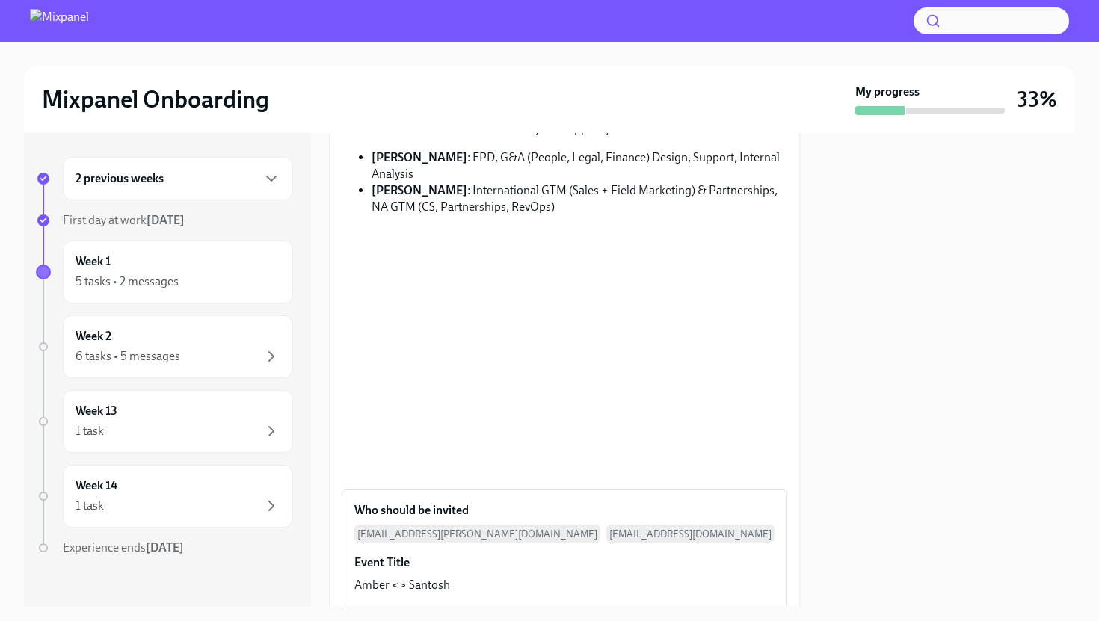
click at [873, 402] on div at bounding box center [946, 369] width 257 height 473
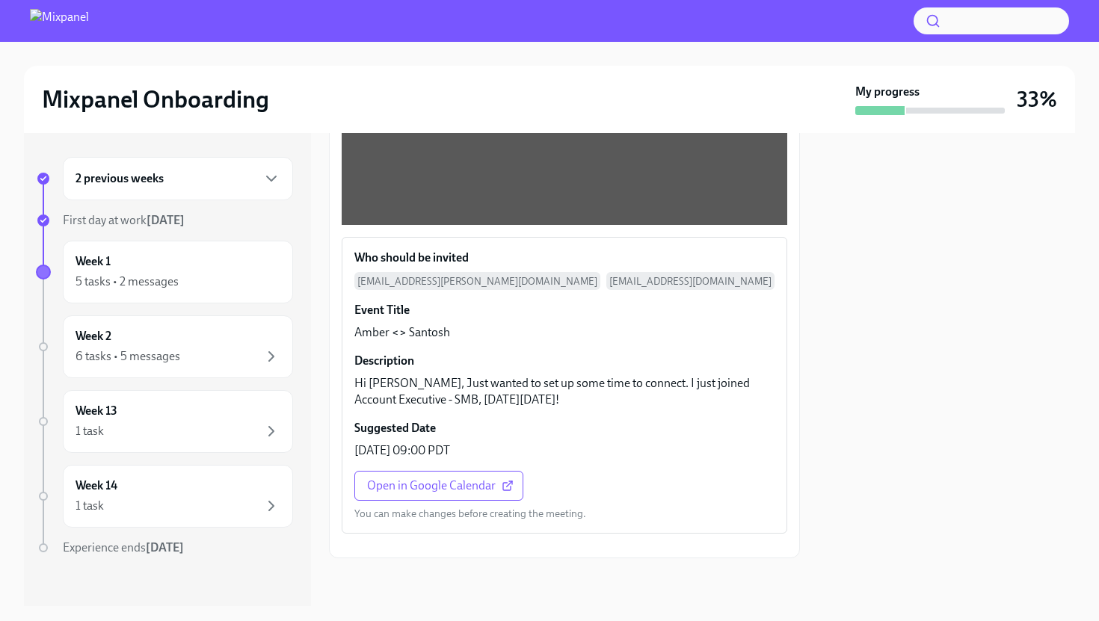
scroll to position [477, 0]
click at [398, 479] on span "Open in Google Calendar" at bounding box center [439, 486] width 144 height 15
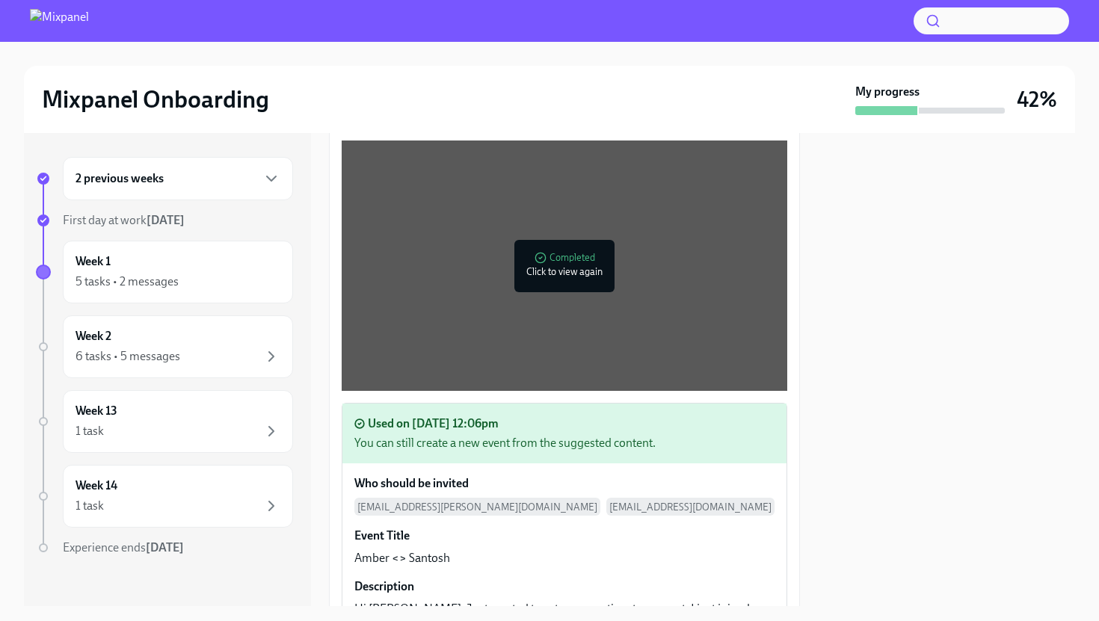
scroll to position [0, 0]
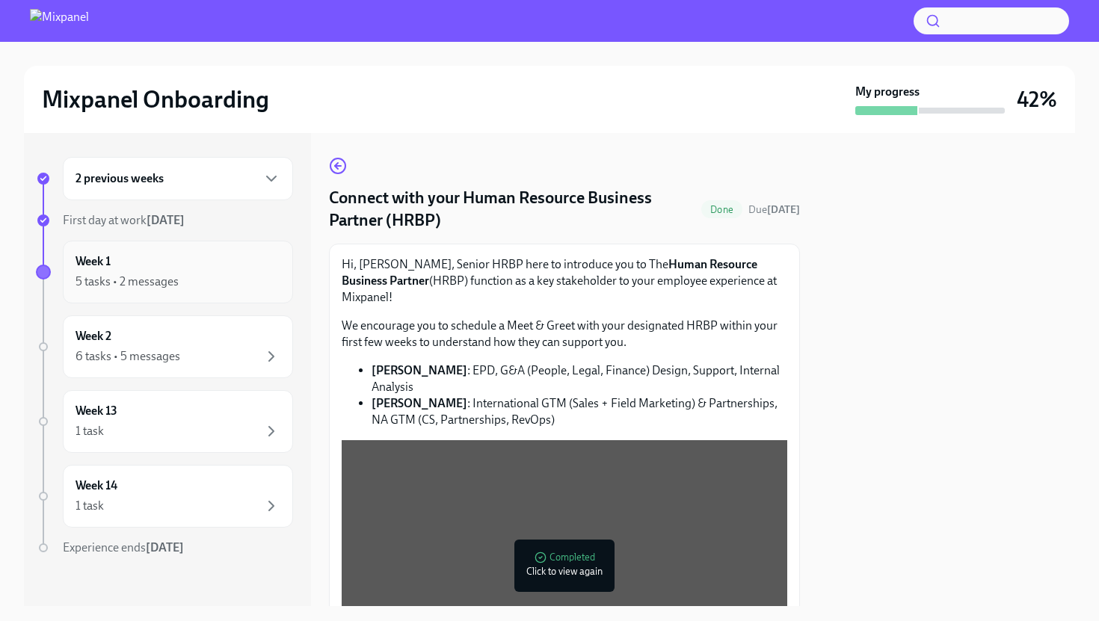
click at [188, 288] on div "5 tasks • 2 messages" at bounding box center [178, 282] width 205 height 18
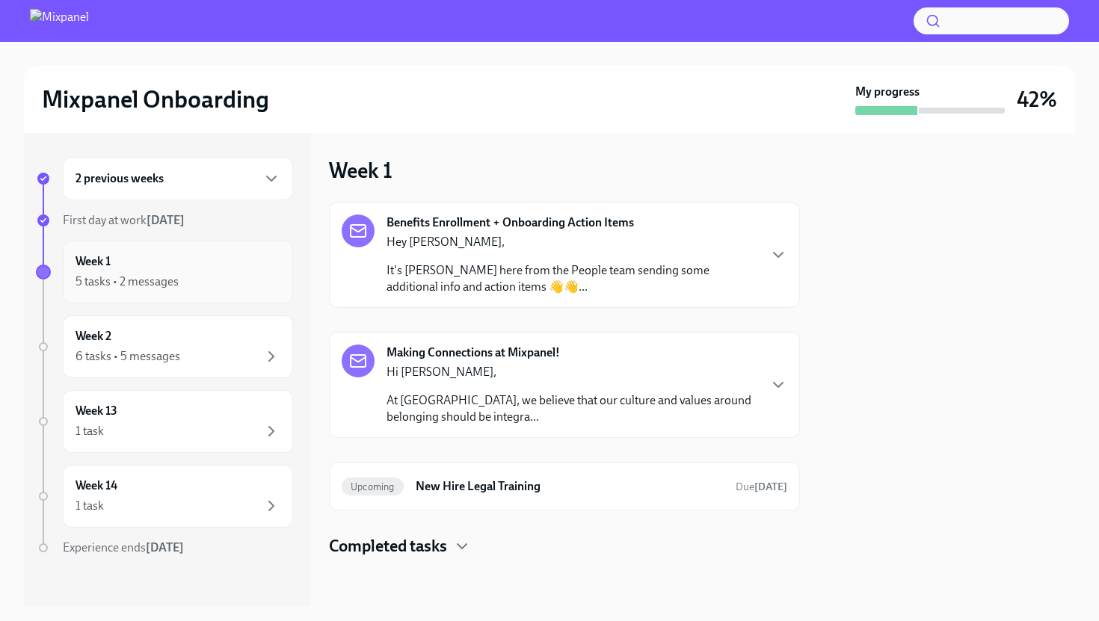
click at [183, 276] on div "5 tasks • 2 messages" at bounding box center [178, 282] width 205 height 18
click at [503, 280] on p "It's [PERSON_NAME] here from the People team sending some additional info and a…" at bounding box center [572, 278] width 371 height 33
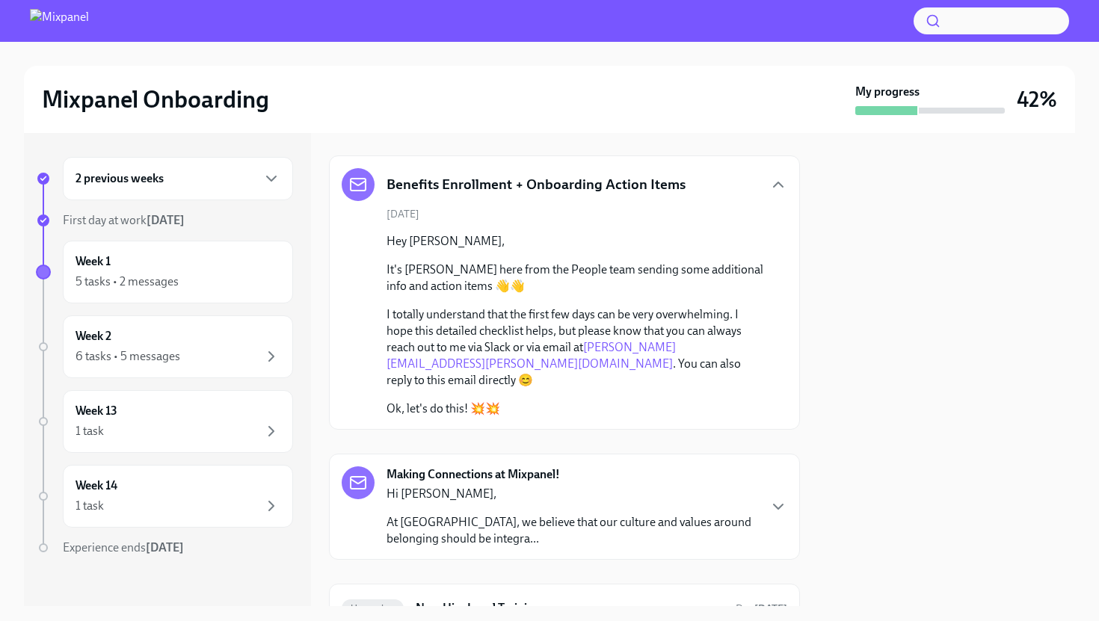
scroll to position [151, 0]
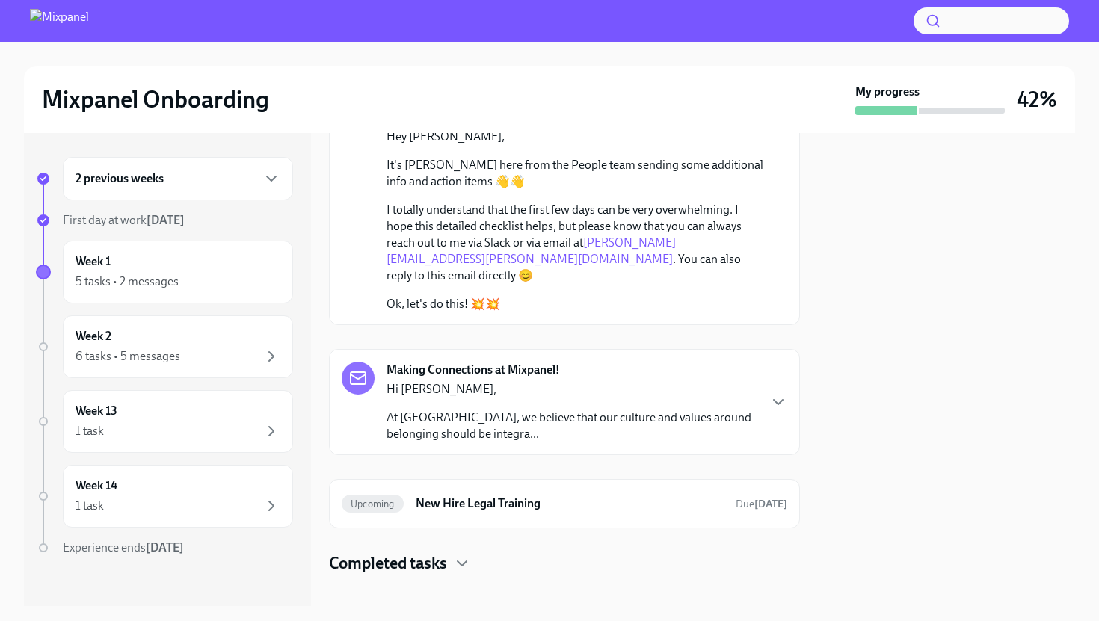
click at [587, 412] on p "At [GEOGRAPHIC_DATA], we believe that our culture and values around belonging s…" at bounding box center [572, 426] width 371 height 33
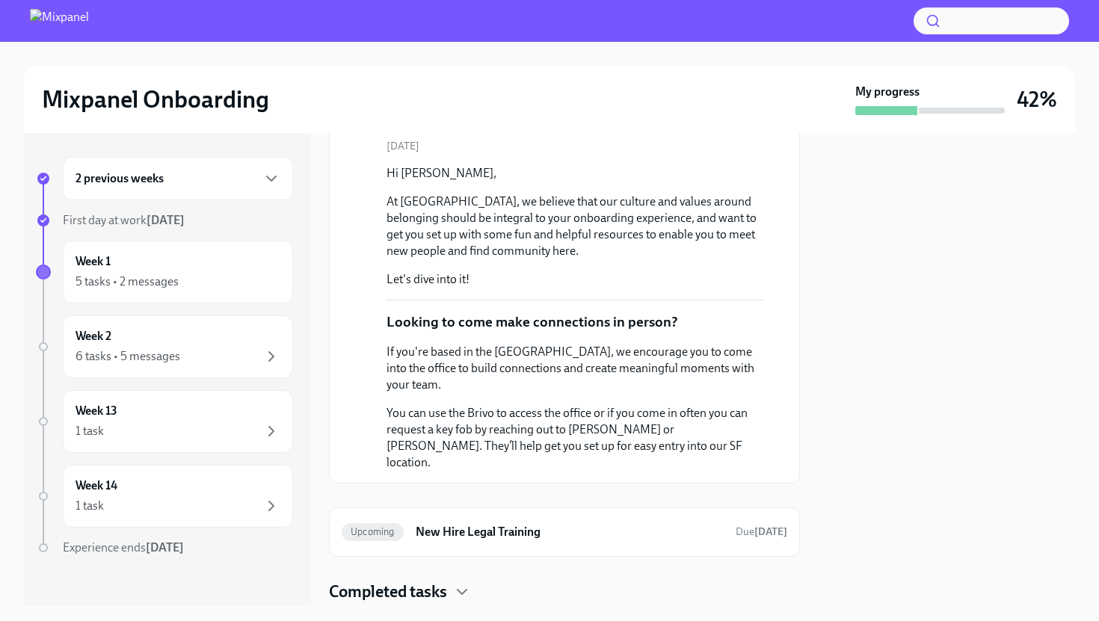
scroll to position [424, 0]
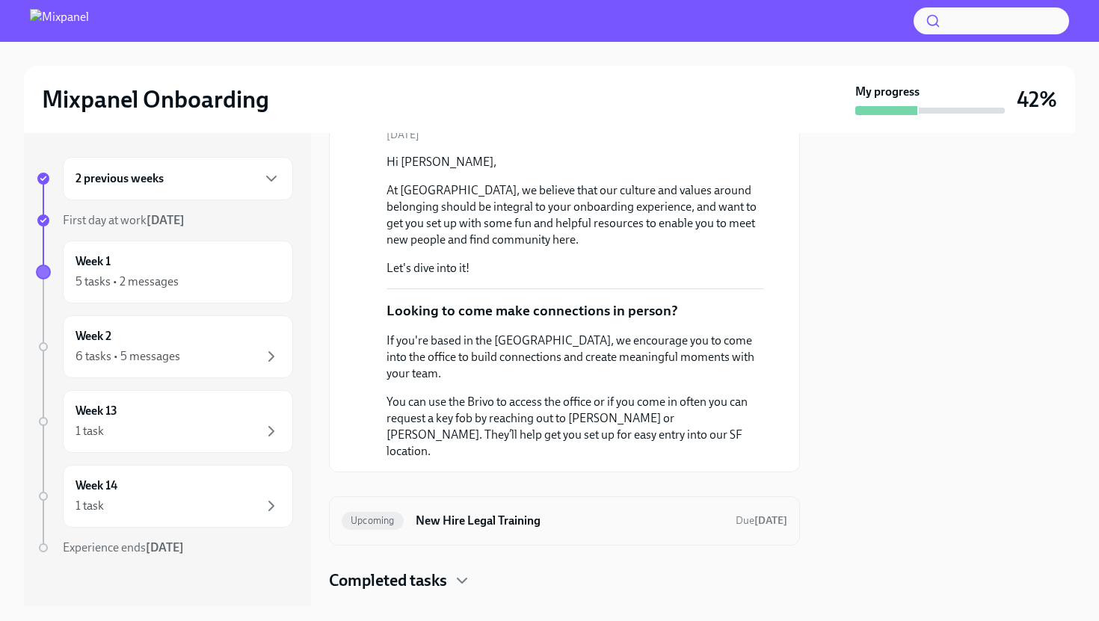
click at [504, 513] on h6 "New Hire Legal Training" at bounding box center [570, 521] width 308 height 16
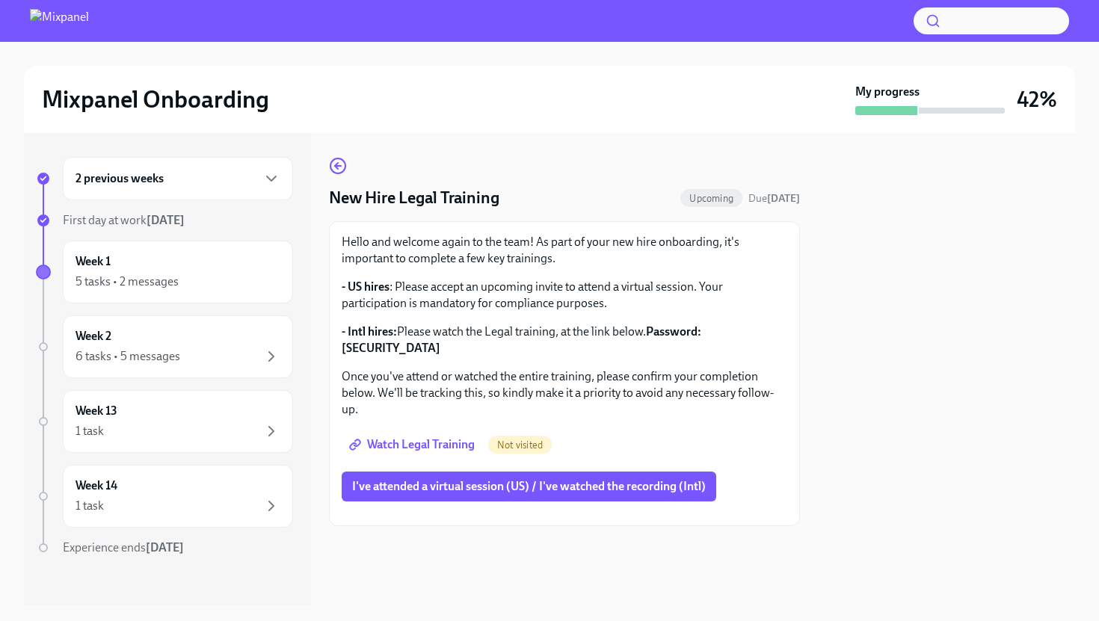
click at [449, 437] on span "Watch Legal Training" at bounding box center [413, 444] width 123 height 15
drag, startPoint x: 708, startPoint y: 334, endPoint x: 751, endPoint y: 337, distance: 42.7
click at [701, 336] on strong "Password: [SECURITY_DATA]" at bounding box center [522, 339] width 360 height 31
copy strong "j1X?d.jT"
click at [221, 295] on div "Week 1 5 tasks • 2 messages" at bounding box center [178, 272] width 230 height 63
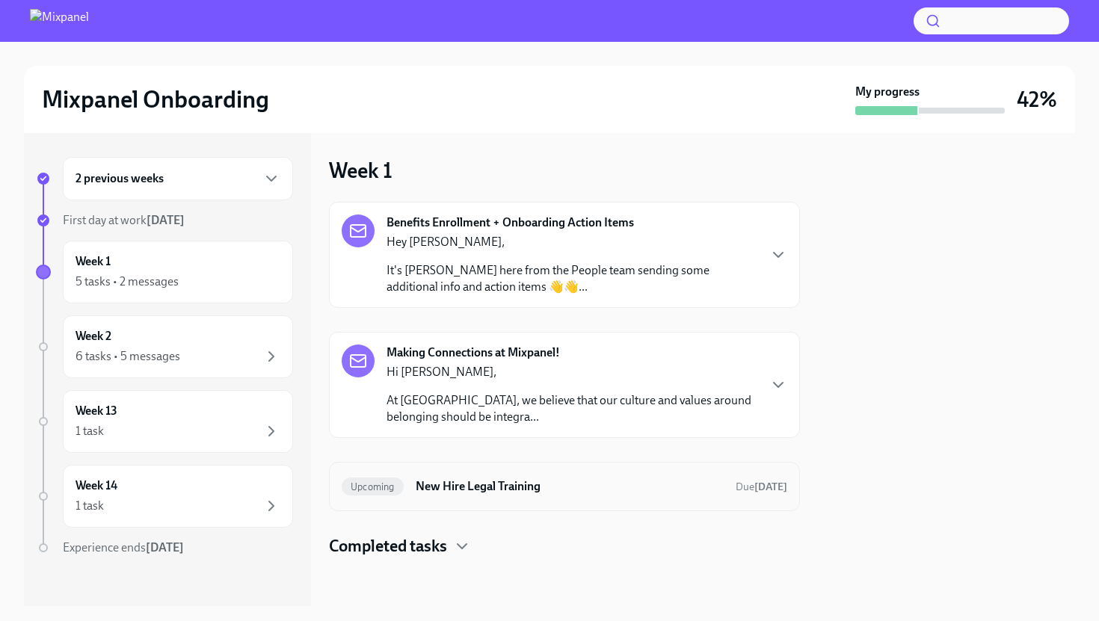
click at [553, 490] on h6 "New Hire Legal Training" at bounding box center [570, 487] width 308 height 16
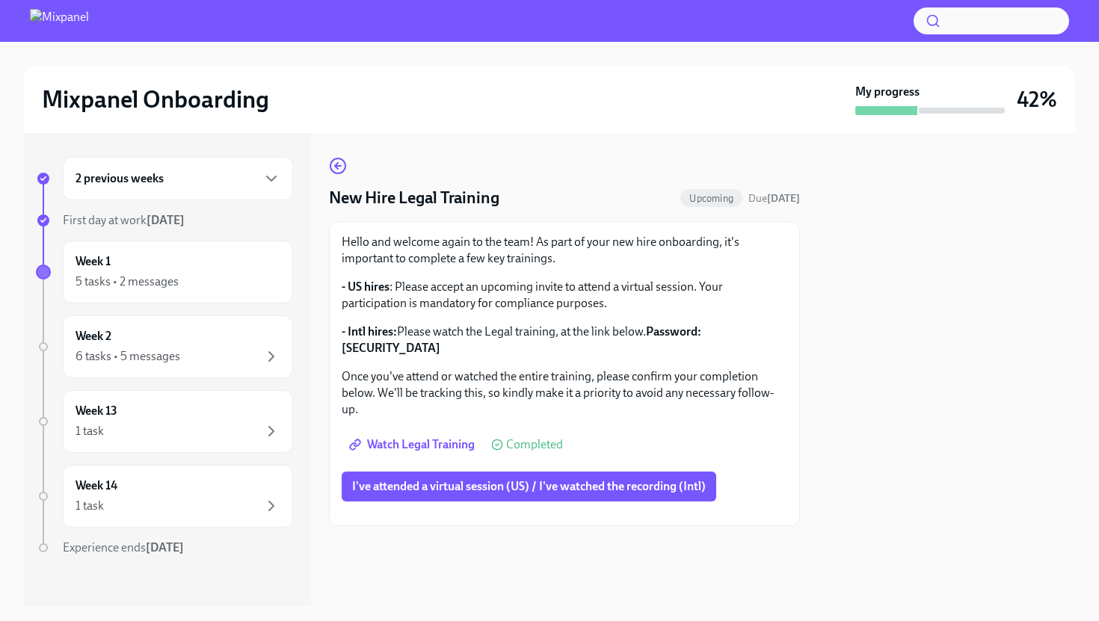
scroll to position [66, 0]
click at [553, 479] on span "I've attended a virtual session (US) / I've watched the recording (Intl)" at bounding box center [529, 486] width 354 height 15
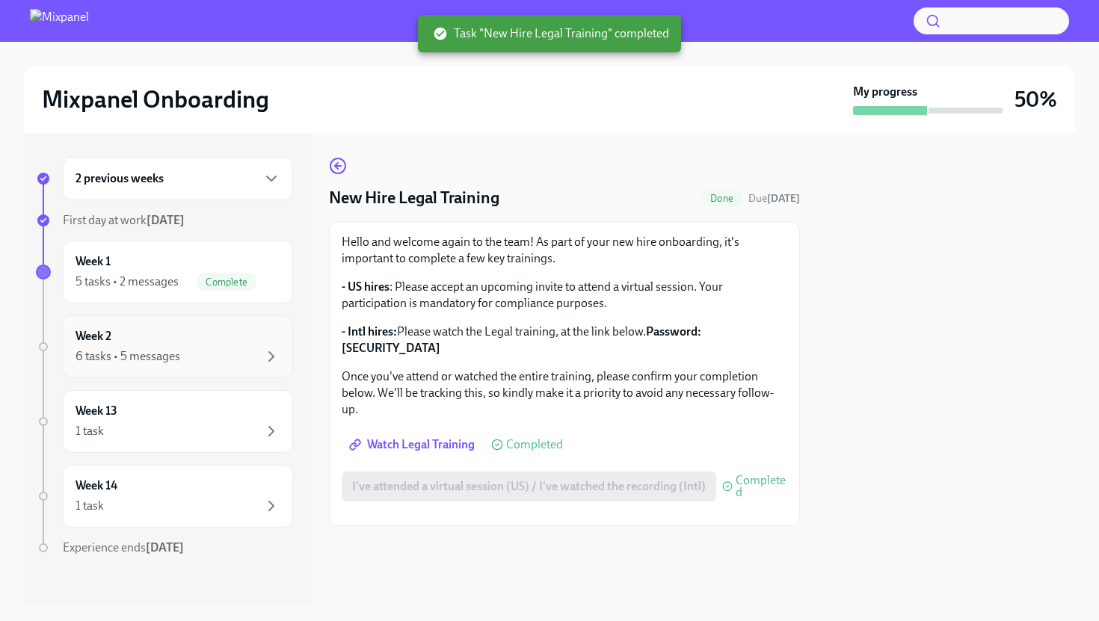
click at [202, 347] on div "Week 2 6 tasks • 5 messages" at bounding box center [178, 346] width 205 height 37
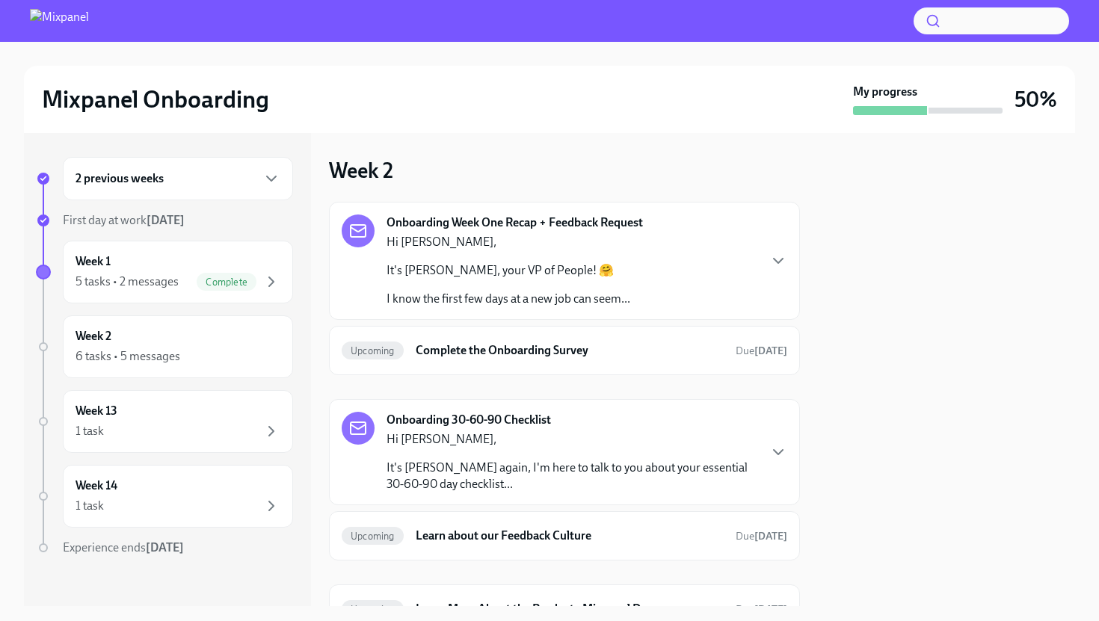
click at [663, 269] on div "Onboarding Week One Recap + Feedback Request Hi [PERSON_NAME], It's [PERSON_NAM…" at bounding box center [565, 261] width 446 height 93
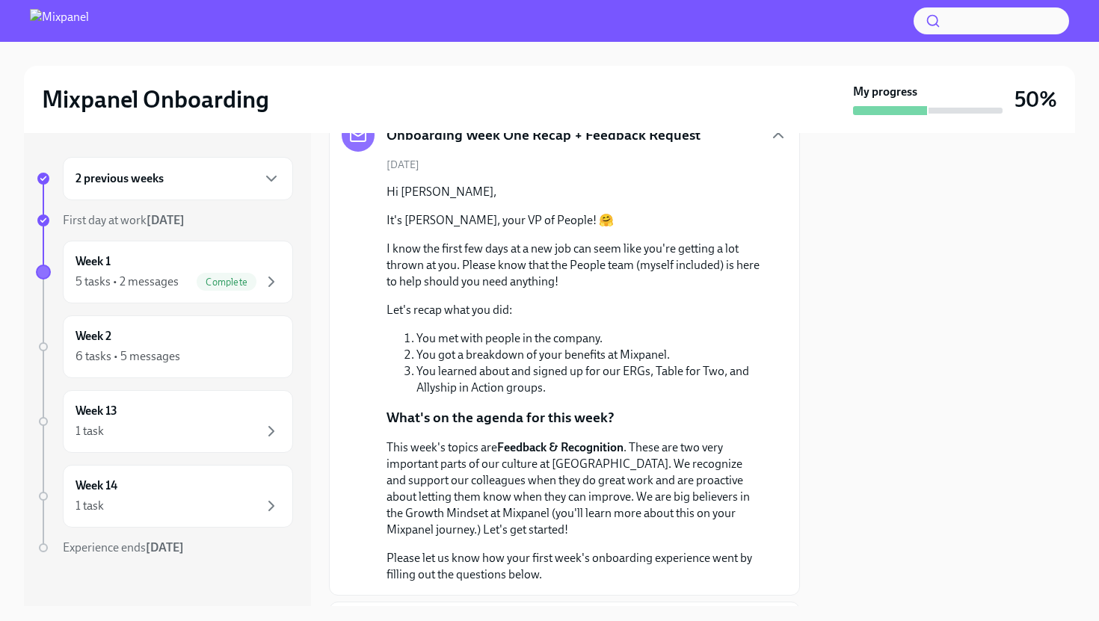
scroll to position [97, 0]
click at [627, 260] on p "I know the first few days at a new job can seem like you're getting a lot throw…" at bounding box center [575, 263] width 377 height 49
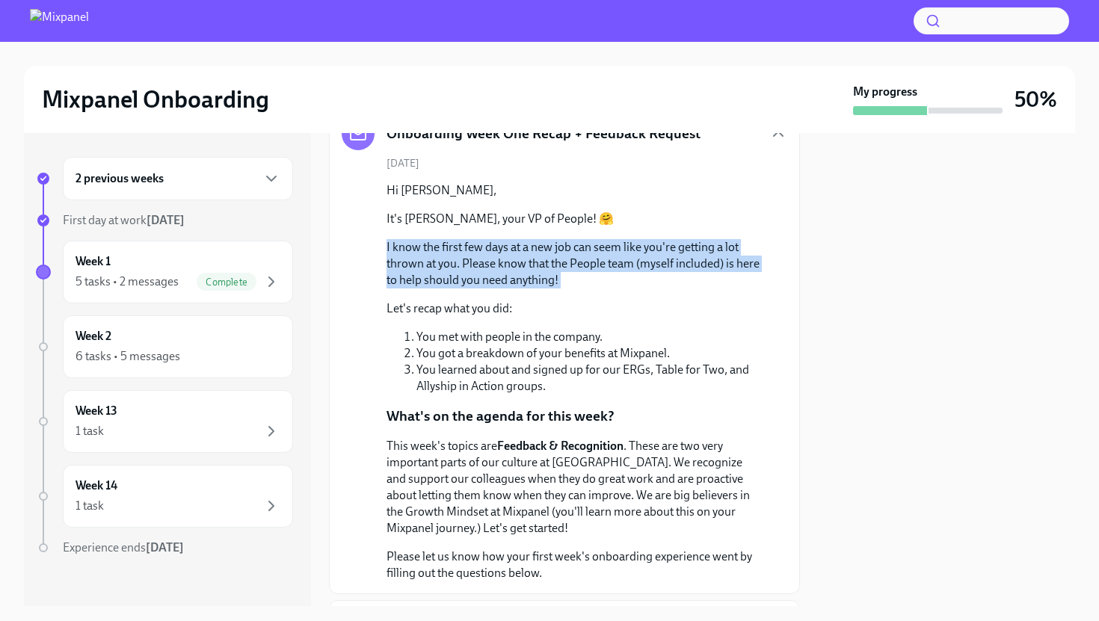
click at [627, 260] on p "I know the first few days at a new job can seem like you're getting a lot throw…" at bounding box center [575, 263] width 377 height 49
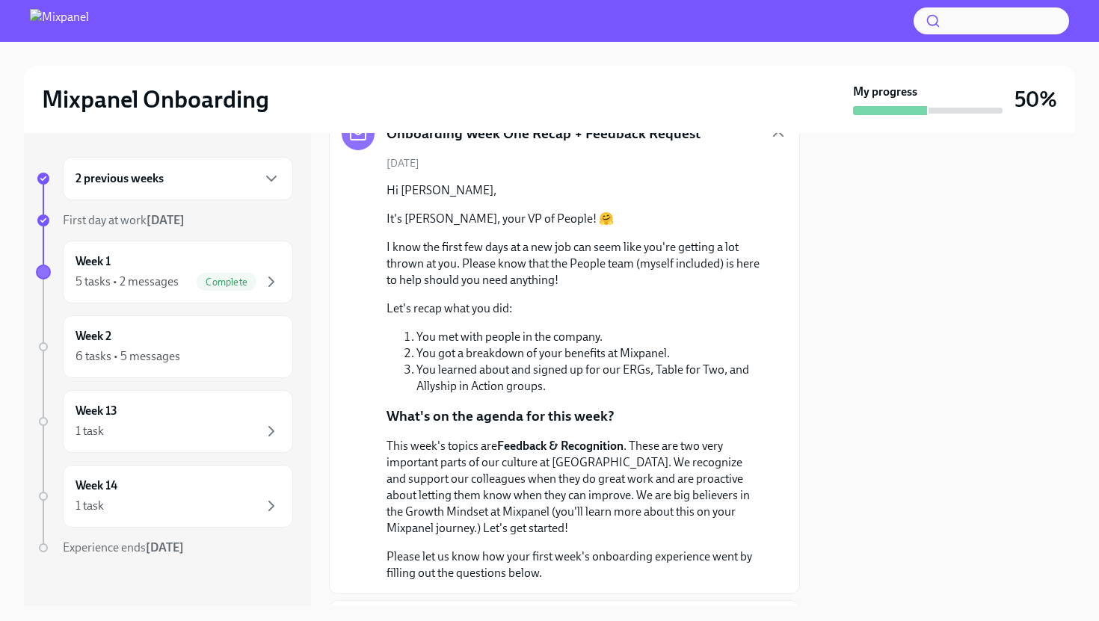
click at [490, 339] on li "You met with people in the company." at bounding box center [589, 337] width 347 height 16
click at [489, 355] on li "You got a breakdown of your benefits at Mixpanel." at bounding box center [589, 353] width 347 height 16
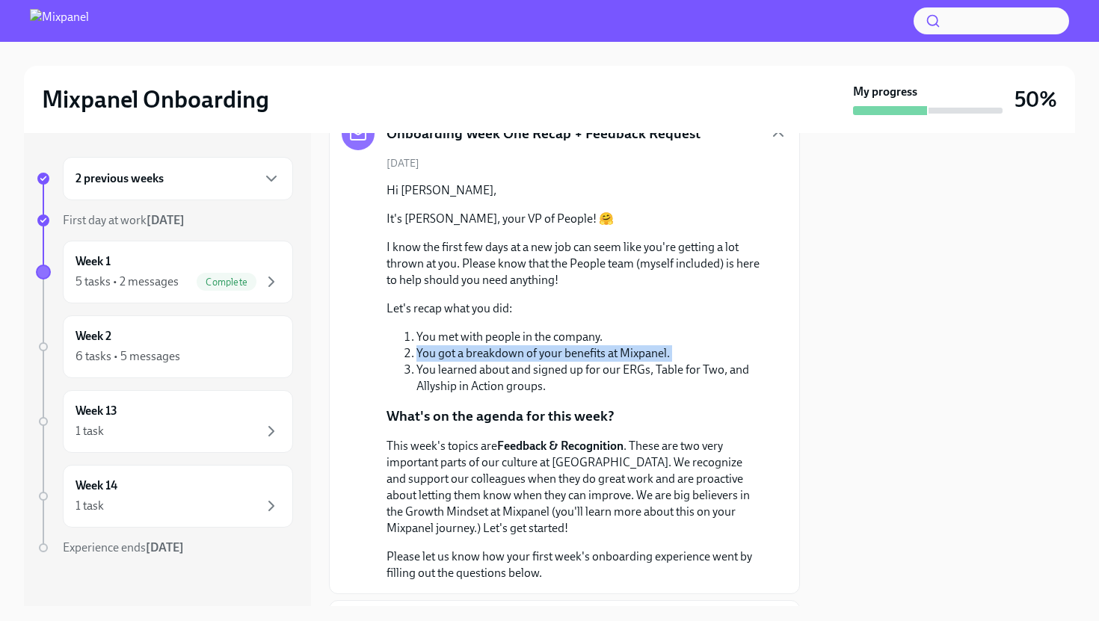
click at [489, 355] on li "You got a breakdown of your benefits at Mixpanel." at bounding box center [589, 353] width 347 height 16
click at [489, 370] on li "You learned about and signed up for our ERGs, Table for Two, and Allyship in Ac…" at bounding box center [589, 378] width 347 height 33
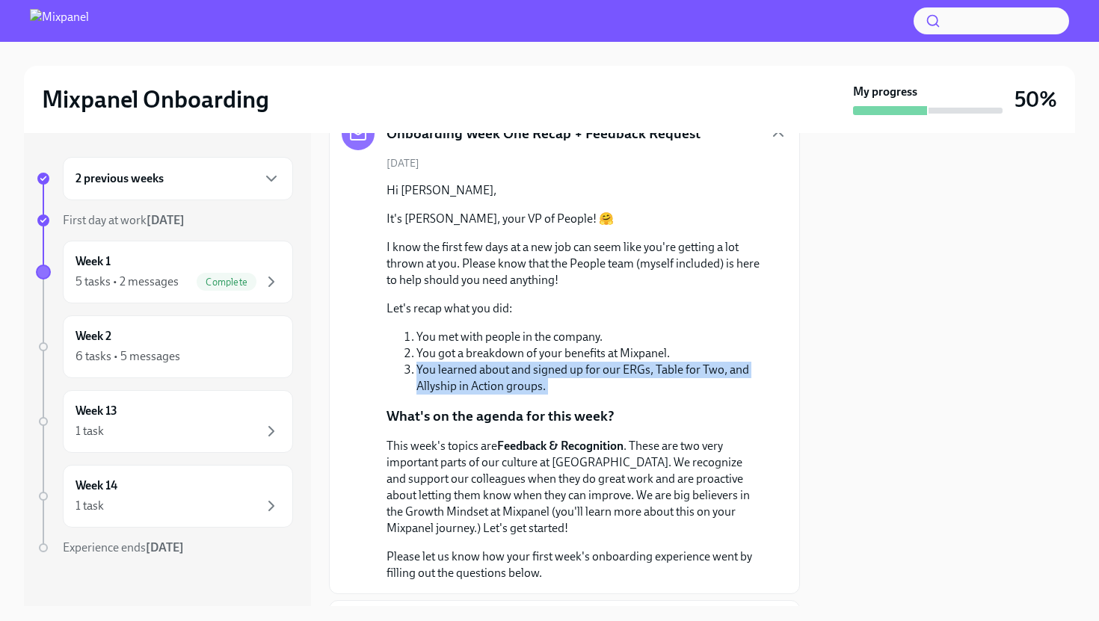
click at [489, 370] on li "You learned about and signed up for our ERGs, Table for Two, and Allyship in Ac…" at bounding box center [589, 378] width 347 height 33
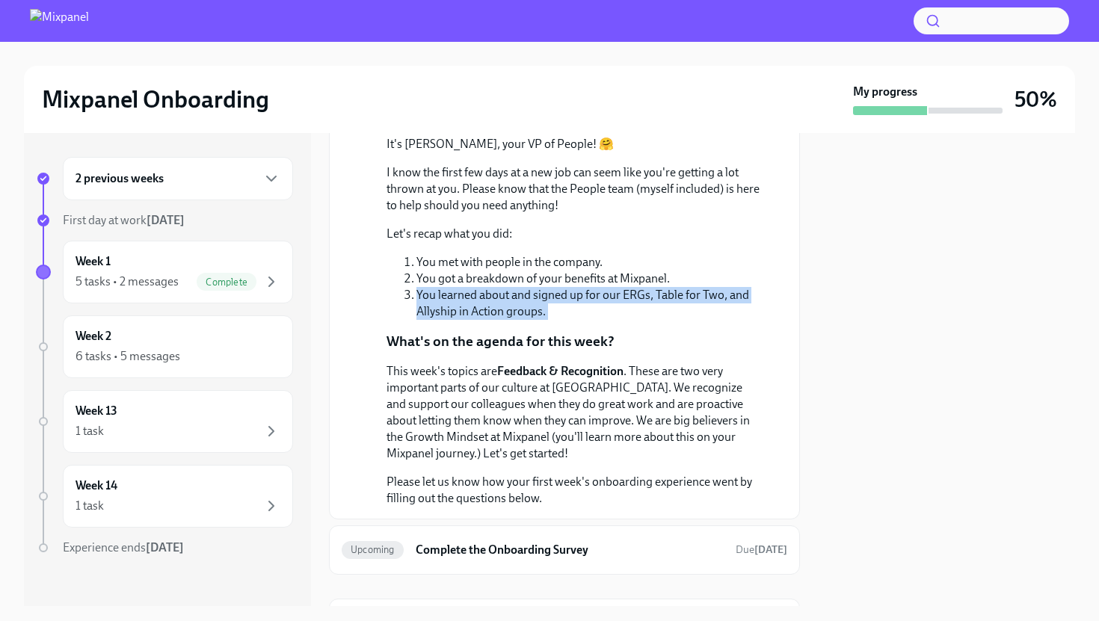
scroll to position [174, 0]
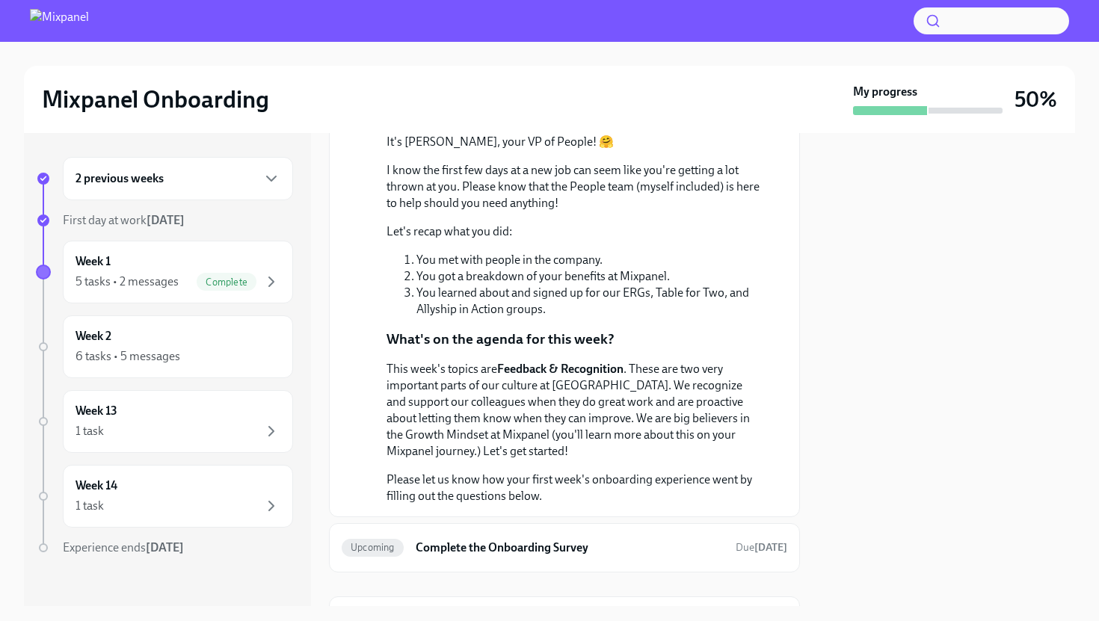
click at [471, 372] on p "This week's topics are Feedback & Recognition . These are two very important pa…" at bounding box center [575, 410] width 377 height 99
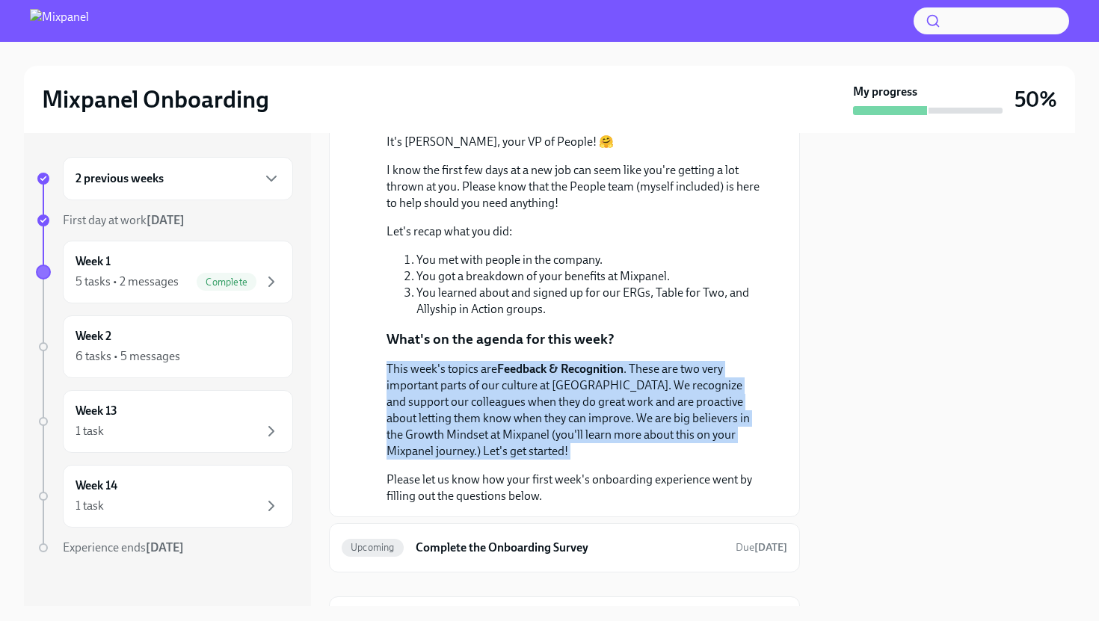
click at [471, 372] on p "This week's topics are Feedback & Recognition . These are two very important pa…" at bounding box center [575, 410] width 377 height 99
click at [468, 392] on p "This week's topics are Feedback & Recognition . These are two very important pa…" at bounding box center [575, 410] width 377 height 99
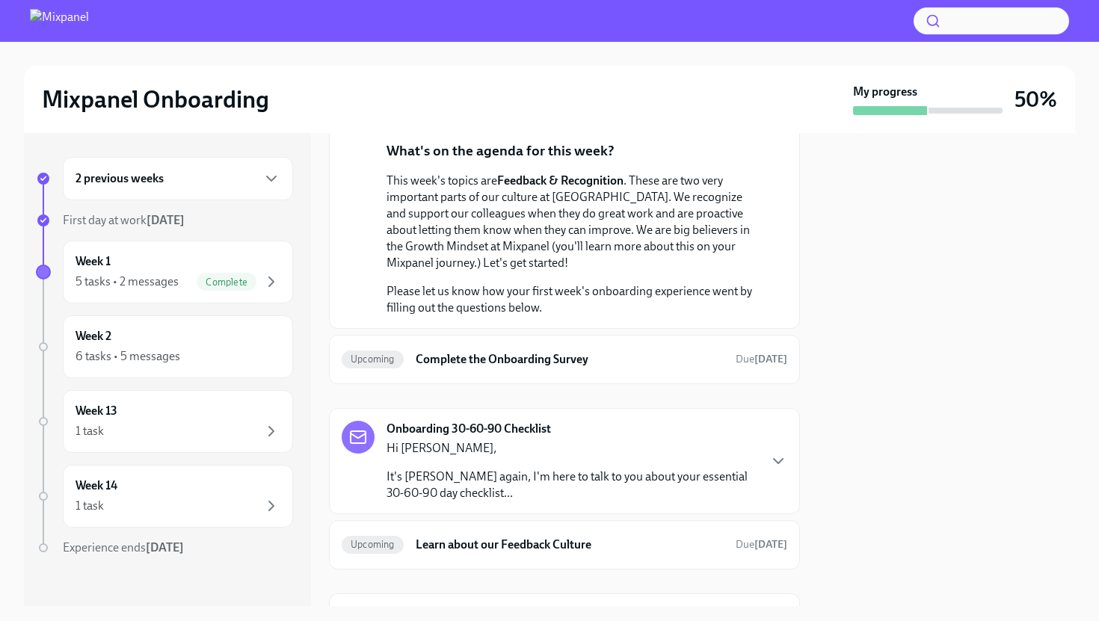
scroll to position [384, 0]
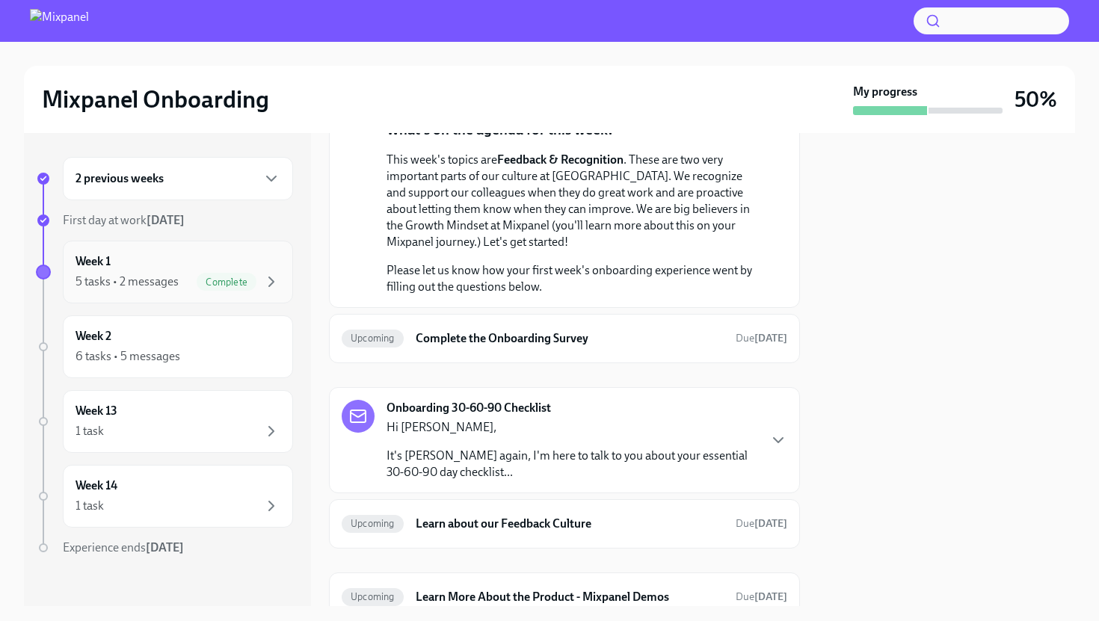
click at [155, 268] on div "Week 1 5 tasks • 2 messages Complete" at bounding box center [178, 271] width 205 height 37
